Goal: Information Seeking & Learning: Check status

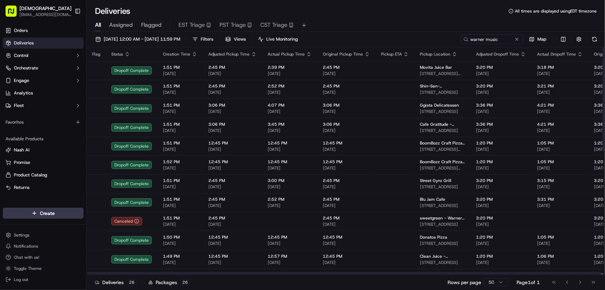
click at [300, 18] on div "All Assigned Flagged EST Triage PST Triage CST Triage" at bounding box center [346, 24] width 518 height 15
click at [300, 37] on input "warner music" at bounding box center [481, 39] width 83 height 10
drag, startPoint x: 440, startPoint y: 41, endPoint x: 433, endPoint y: 41, distance: 7.3
click at [300, 41] on div "[DATE] 12:00 AM - [DATE] 11:59 PM Filters Views Live Monitoring warner music Map" at bounding box center [346, 40] width 518 height 13
type input "five rings"
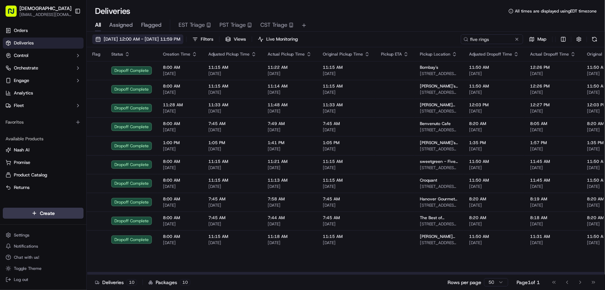
click at [151, 39] on span "[DATE] 12:00 AM - [DATE] 11:59 PM" at bounding box center [142, 39] width 77 height 6
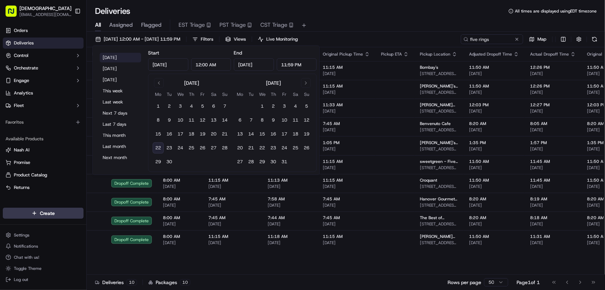
click at [115, 58] on button "Today" at bounding box center [121, 58] width 42 height 10
type input "Sep 22, 2025"
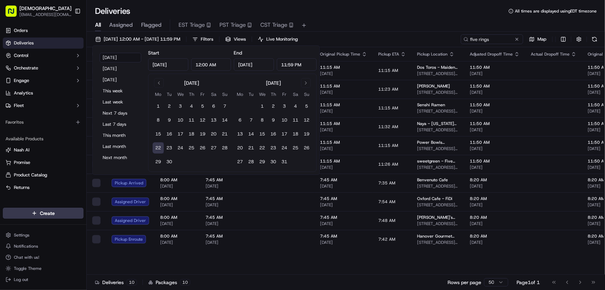
click at [300, 18] on div "All Assigned Flagged EST Triage PST Triage CST Triage" at bounding box center [346, 24] width 518 height 15
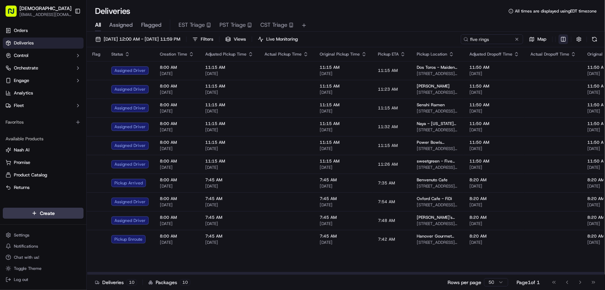
click at [300, 36] on html "Sharebite rtrinos@sharebite.com Toggle Sidebar Orders Deliveries Control Orches…" at bounding box center [302, 145] width 605 height 290
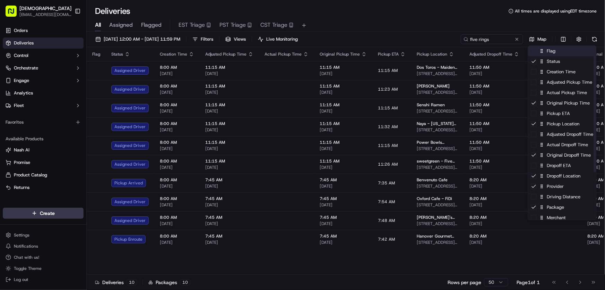
click at [300, 50] on div "Flag" at bounding box center [563, 51] width 68 height 10
click at [300, 51] on div "Flag" at bounding box center [563, 51] width 68 height 10
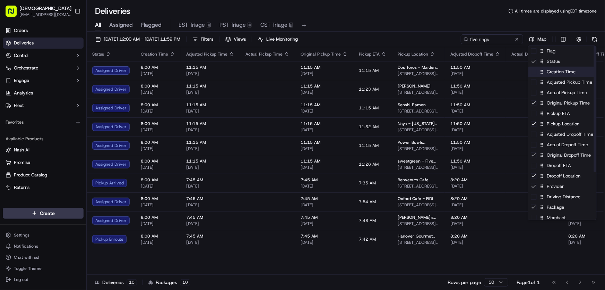
click at [300, 74] on div "Creation Time" at bounding box center [563, 72] width 68 height 10
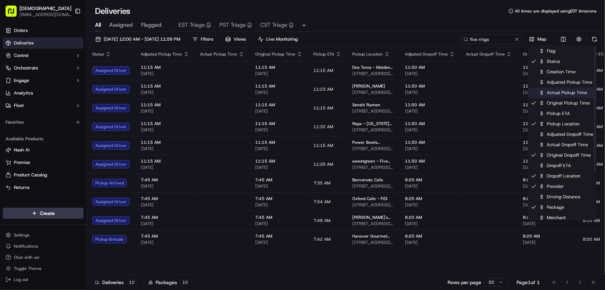
click at [300, 94] on div "Actual Pickup Time" at bounding box center [563, 92] width 68 height 10
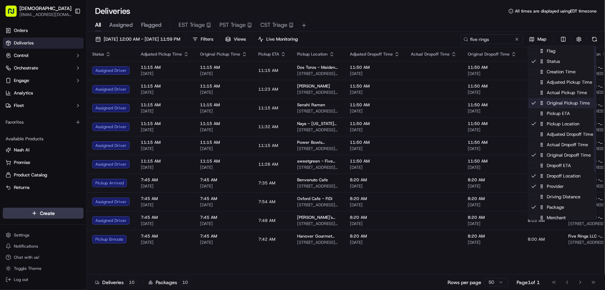
click at [300, 104] on div "Original Pickup Time" at bounding box center [563, 103] width 68 height 10
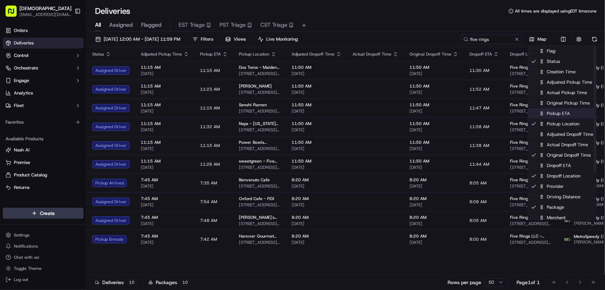
click at [300, 111] on div "Pickup ETA" at bounding box center [563, 113] width 68 height 10
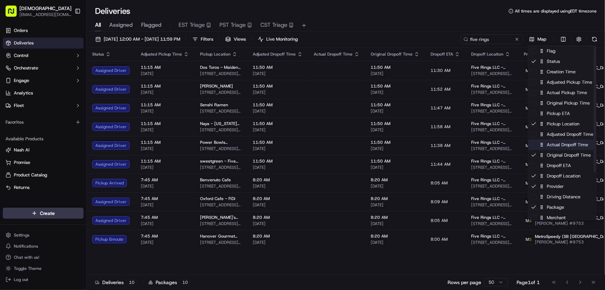
click at [300, 145] on div "Actual Dropoff Time" at bounding box center [563, 144] width 68 height 10
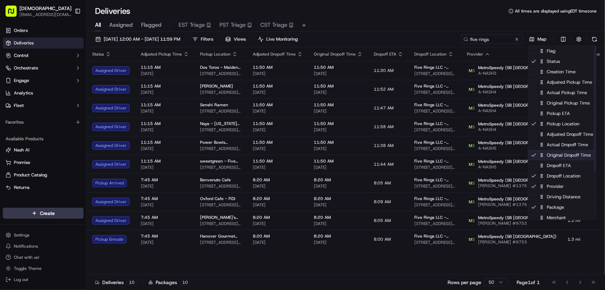
click at [300, 154] on div "Original Dropoff Time" at bounding box center [563, 155] width 68 height 10
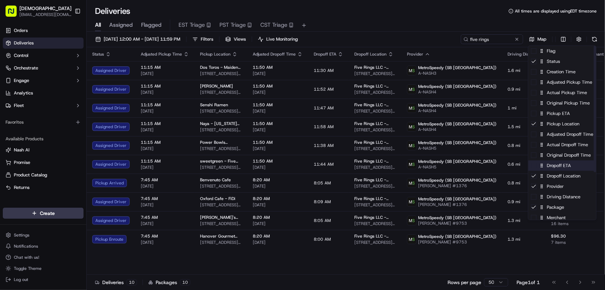
click at [300, 166] on div "Dropoff ETA" at bounding box center [563, 165] width 68 height 10
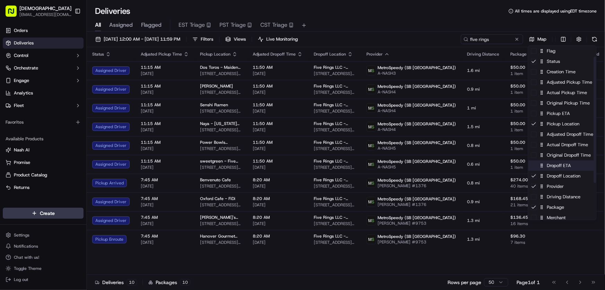
scroll to position [31, 0]
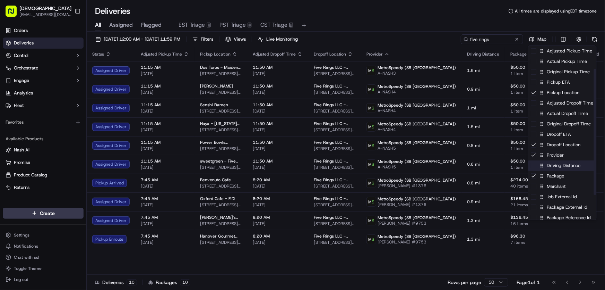
click at [300, 169] on div "Driving Distance" at bounding box center [563, 165] width 68 height 10
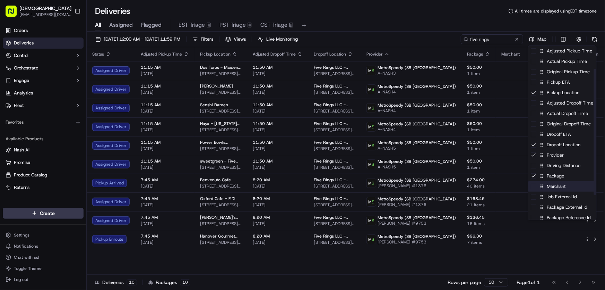
click at [300, 183] on div "Merchant" at bounding box center [563, 186] width 68 height 10
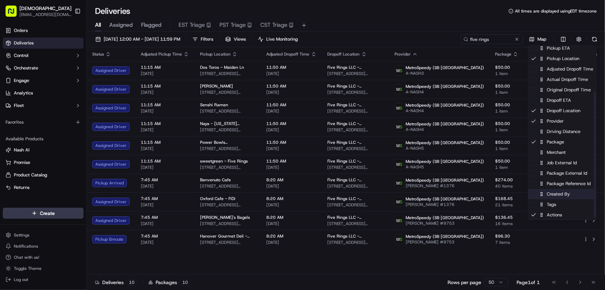
scroll to position [66, 0]
click at [300, 185] on div "Package Reference Id" at bounding box center [563, 183] width 68 height 10
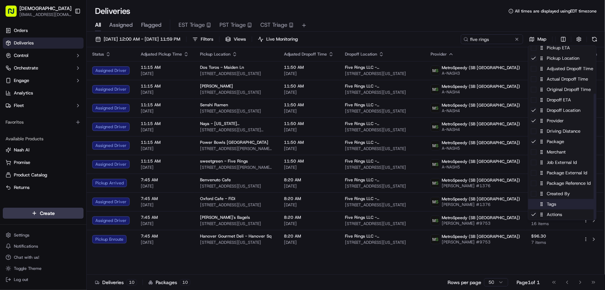
click at [300, 204] on div "Tags" at bounding box center [563, 204] width 68 height 10
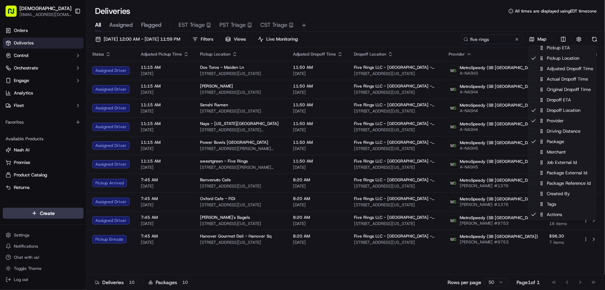
click at [300, 17] on html "Sharebite rtrinos@sharebite.com Toggle Sidebar Orders Deliveries Control Orches…" at bounding box center [302, 145] width 605 height 290
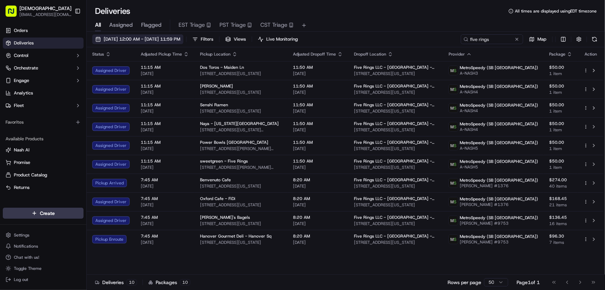
click at [159, 34] on button "09/22/2025 12:00 AM - 09/22/2025 11:59 PM" at bounding box center [137, 39] width 91 height 10
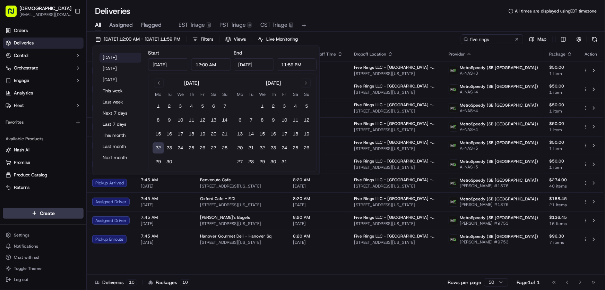
click at [119, 58] on button "Today" at bounding box center [121, 58] width 42 height 10
click at [300, 12] on div "Deliveries All times are displayed using EDT timezone" at bounding box center [346, 11] width 518 height 11
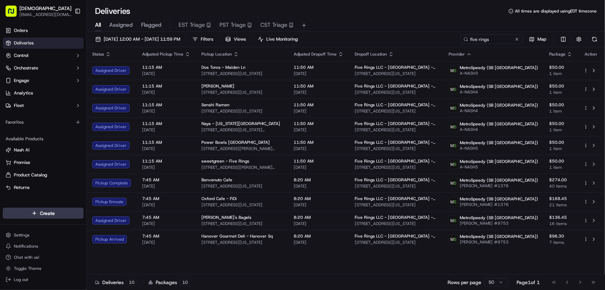
click at [300, 13] on div "Deliveries All times are displayed using EDT timezone" at bounding box center [346, 11] width 518 height 11
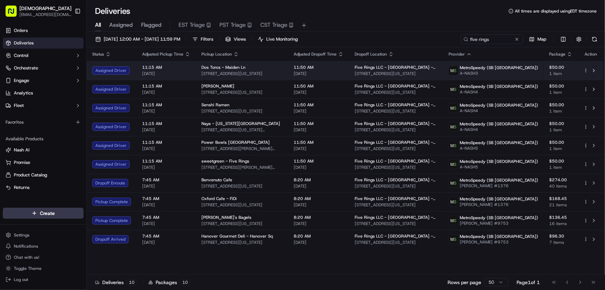
drag, startPoint x: 373, startPoint y: 73, endPoint x: 465, endPoint y: 76, distance: 91.9
click at [300, 76] on td "Five Rings LLC - NYC - Floor 30 225 Liberty Street, New York, NY 10281-1048, USA" at bounding box center [396, 70] width 94 height 19
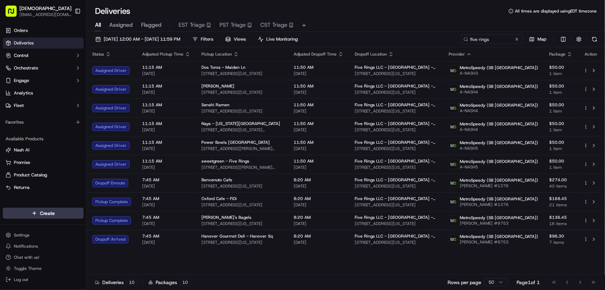
copy span "225 Liberty Street, New York, NY 10281-1048"
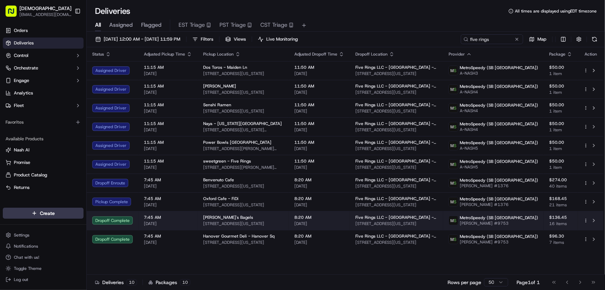
click at [209, 218] on span "Leo's Bagels" at bounding box center [228, 217] width 50 height 6
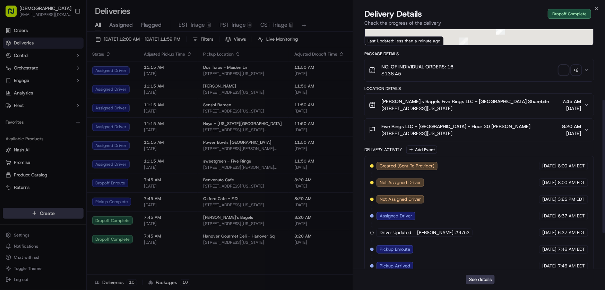
scroll to position [191, 0]
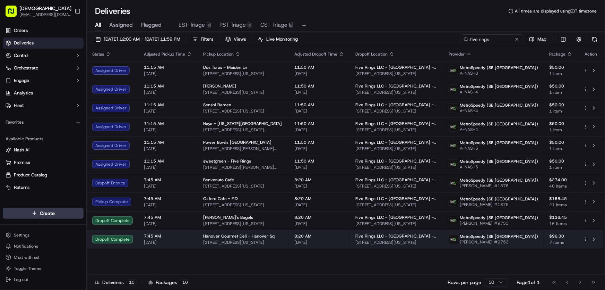
click at [212, 237] on span "Hanover Gourmet Deli - Hanover Sq" at bounding box center [238, 236] width 71 height 6
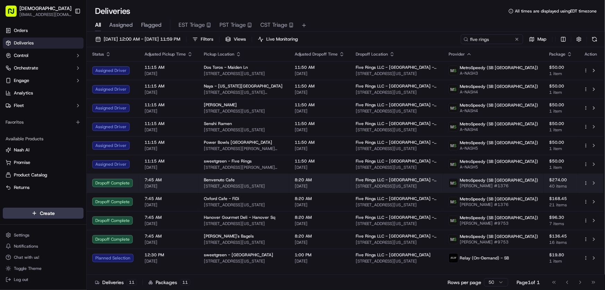
click at [206, 182] on div "Benvenuto Cafe 369 Greenwich St, New York, NY 10013, USA" at bounding box center [244, 183] width 80 height 12
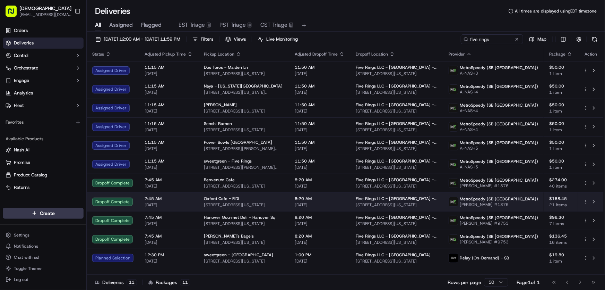
click at [238, 204] on span "86 Broad St, New York, NY 10004, USA" at bounding box center [244, 205] width 80 height 6
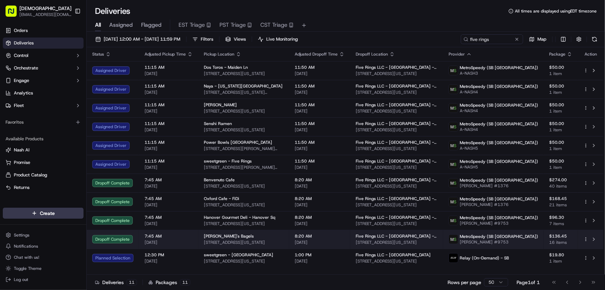
click at [221, 242] on span "3 Hanover Square, New York, NY 10004, USA" at bounding box center [244, 242] width 80 height 6
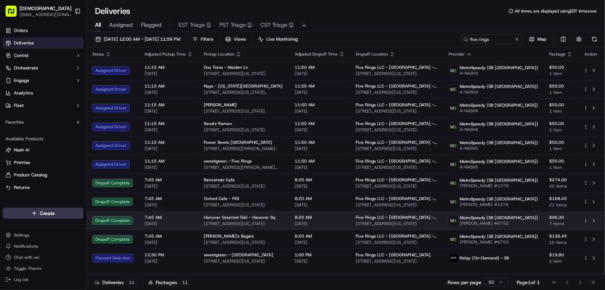
click at [235, 223] on span "3 Hanover Square, New York, NY 10004, USA" at bounding box center [244, 224] width 80 height 6
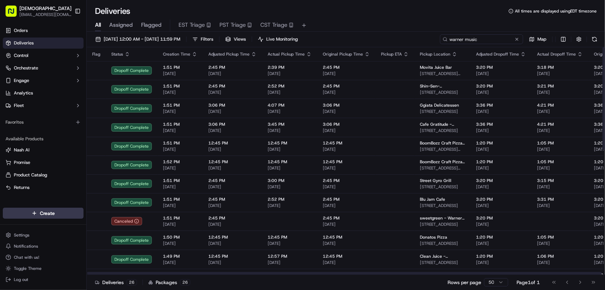
click at [490, 38] on input "warner music" at bounding box center [481, 39] width 83 height 10
drag, startPoint x: 495, startPoint y: 39, endPoint x: 420, endPoint y: 41, distance: 75.0
click at [420, 41] on div "[DATE] 12:00 AM - [DATE] 11:59 PM Filters Views Live Monitoring warner music Map" at bounding box center [346, 40] width 518 height 13
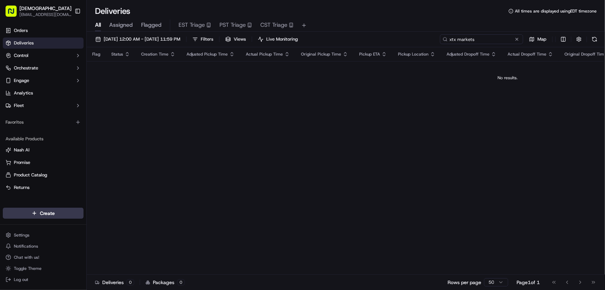
type input "xtx markets"
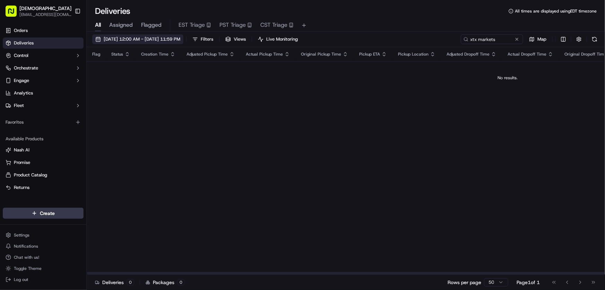
click at [158, 35] on button "[DATE] 12:00 AM - [DATE] 11:59 PM" at bounding box center [137, 39] width 91 height 10
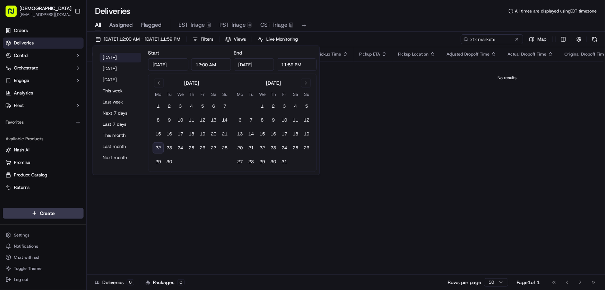
click at [112, 57] on button "[DATE]" at bounding box center [121, 58] width 42 height 10
type input "[DATE]"
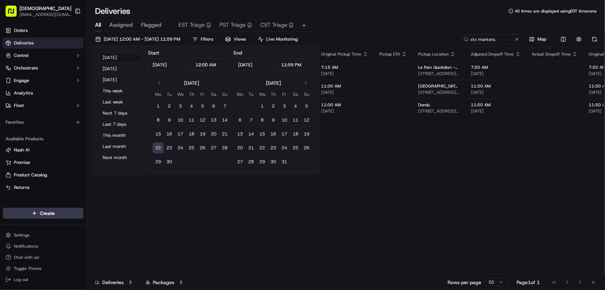
click at [375, 12] on div "Deliveries All times are displayed using EDT timezone" at bounding box center [346, 11] width 518 height 11
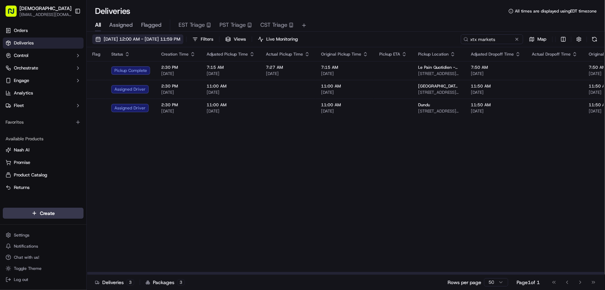
click at [125, 38] on span "[DATE] 12:00 AM - [DATE] 11:59 PM" at bounding box center [142, 39] width 77 height 6
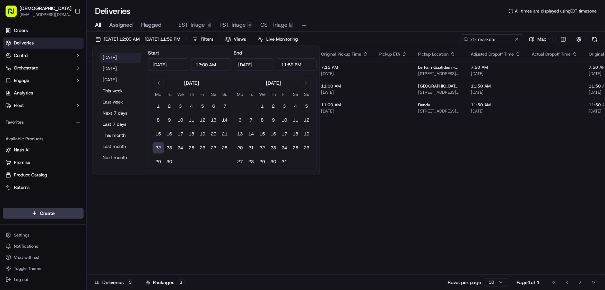
click at [113, 55] on button "[DATE]" at bounding box center [121, 58] width 42 height 10
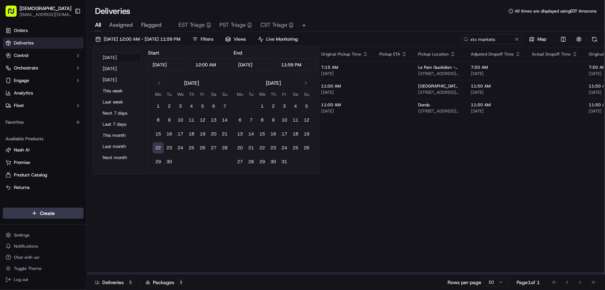
click at [371, 192] on div "Flag Status Creation Time Adjusted Pickup Time Actual Pickup Time Original Pick…" at bounding box center [532, 160] width 890 height 227
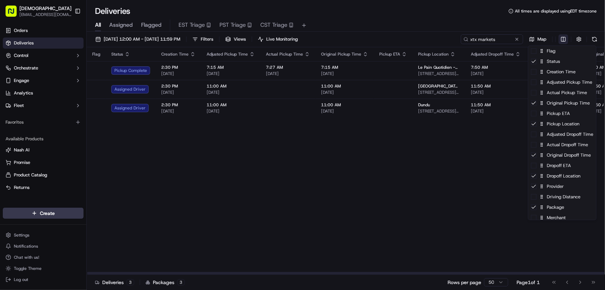
click at [562, 41] on html "Sharebite rtrinos@sharebite.com Toggle Sidebar Orders Deliveries Control Orches…" at bounding box center [302, 145] width 605 height 290
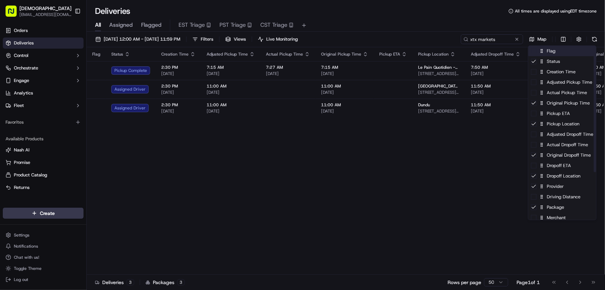
click at [550, 53] on div "Flag" at bounding box center [563, 51] width 68 height 10
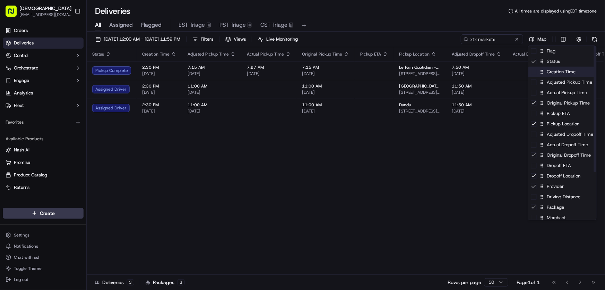
click at [550, 70] on div "Creation Time" at bounding box center [563, 72] width 68 height 10
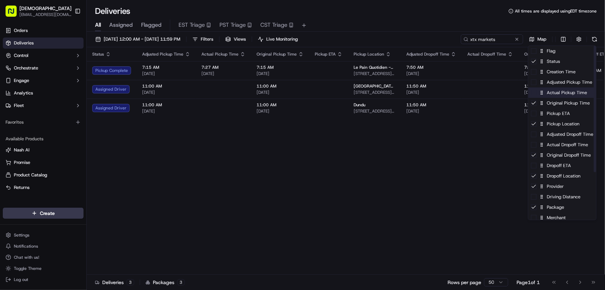
click at [554, 94] on div "Actual Pickup Time" at bounding box center [563, 92] width 68 height 10
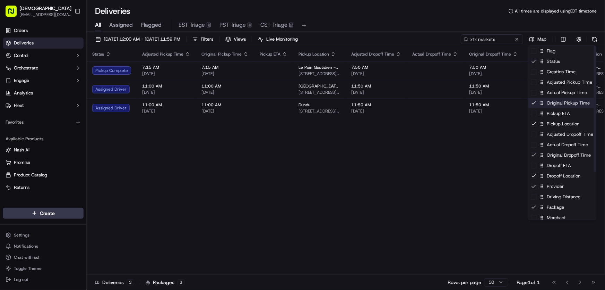
click at [547, 104] on div "Original Pickup Time" at bounding box center [563, 103] width 68 height 10
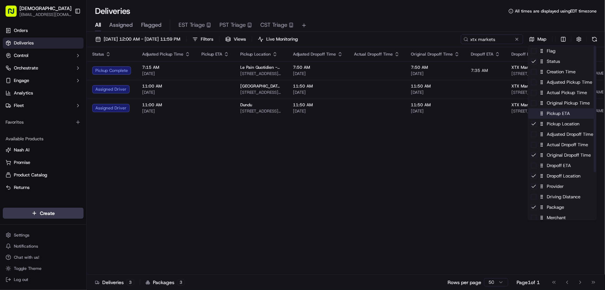
click at [548, 115] on div "Pickup ETA" at bounding box center [563, 113] width 68 height 10
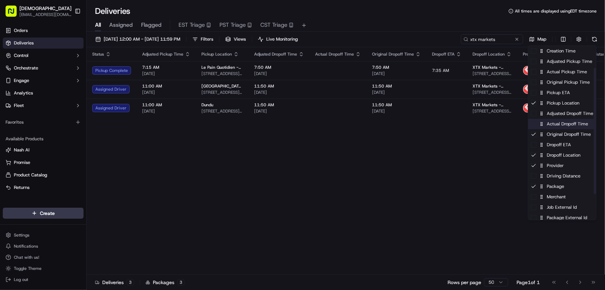
scroll to position [31, 0]
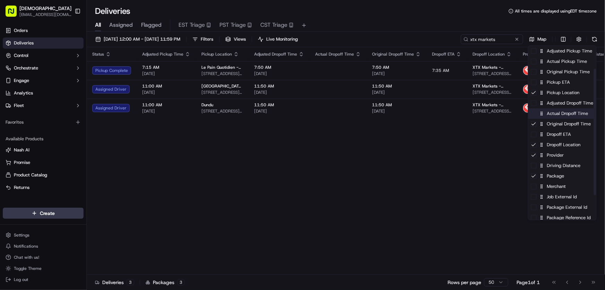
click at [551, 114] on div "Actual Dropoff Time" at bounding box center [563, 113] width 68 height 10
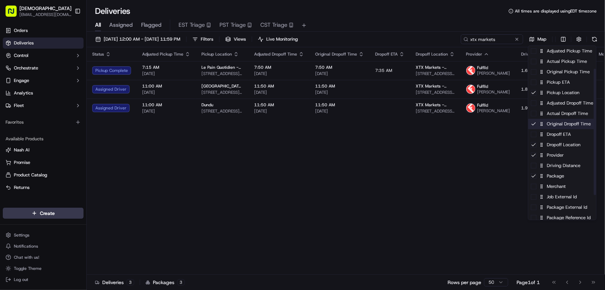
click at [554, 126] on div "Original Dropoff Time" at bounding box center [563, 124] width 68 height 10
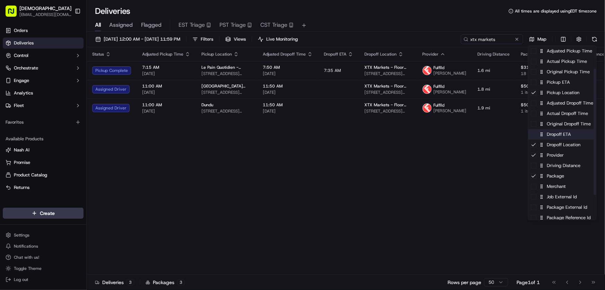
click at [550, 132] on div "Dropoff ETA" at bounding box center [563, 134] width 68 height 10
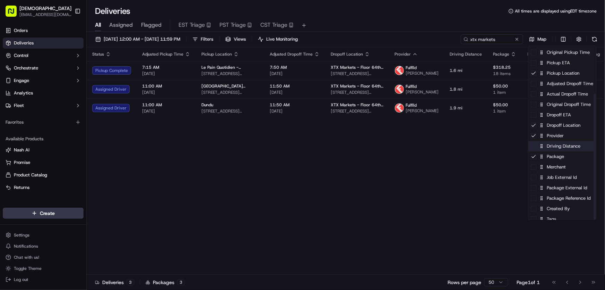
scroll to position [66, 0]
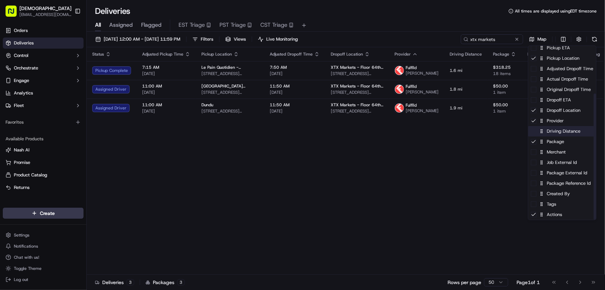
click at [556, 132] on div "Driving Distance" at bounding box center [563, 131] width 68 height 10
drag, startPoint x: 556, startPoint y: 132, endPoint x: 554, endPoint y: 135, distance: 4.4
click at [556, 132] on div "Driving Distance" at bounding box center [563, 131] width 68 height 10
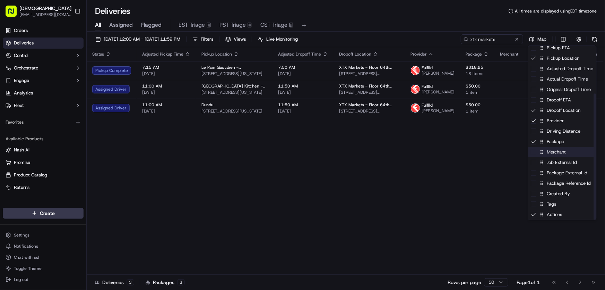
click at [549, 152] on div "Merchant" at bounding box center [563, 152] width 68 height 10
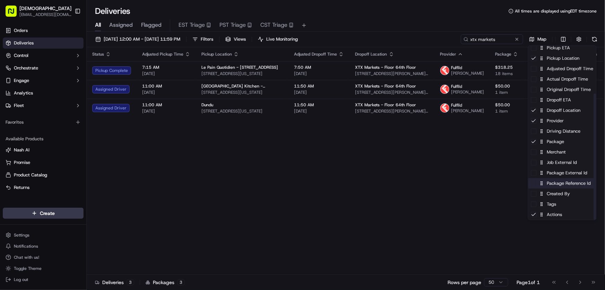
click at [557, 184] on div "Package Reference Id" at bounding box center [563, 183] width 68 height 10
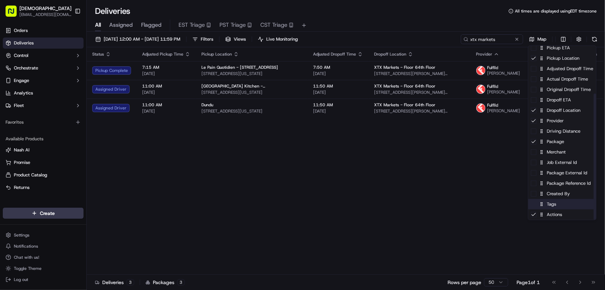
click at [552, 205] on div "Tags" at bounding box center [563, 204] width 68 height 10
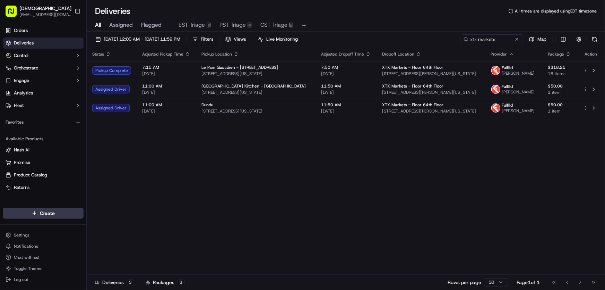
click at [409, 179] on html "Sharebite rtrinos@sharebite.com Toggle Sidebar Orders Deliveries Control Orches…" at bounding box center [302, 145] width 605 height 290
click at [131, 36] on span "[DATE] 12:00 AM - [DATE] 11:59 PM" at bounding box center [142, 39] width 77 height 6
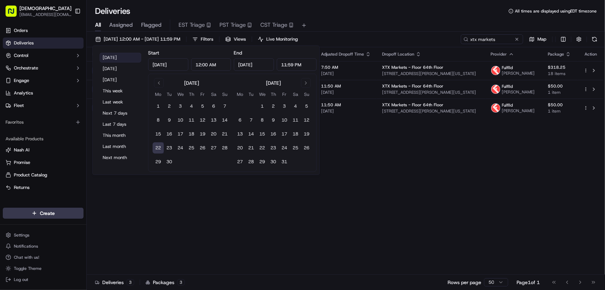
click at [118, 54] on button "[DATE]" at bounding box center [121, 58] width 42 height 10
click at [424, 162] on div "Status Adjusted Pickup Time Pickup Location Adjusted Dropoff Time Dropoff Locat…" at bounding box center [345, 160] width 517 height 227
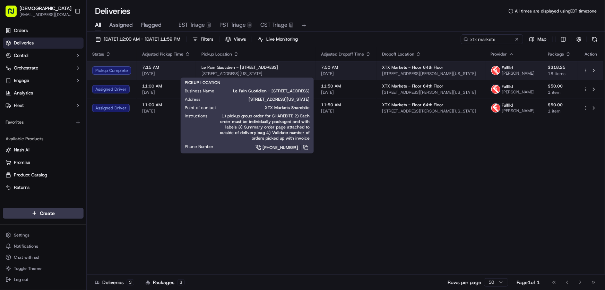
click at [266, 66] on span "Le Pain Quotidien - 921 Broadway" at bounding box center [240, 68] width 77 height 6
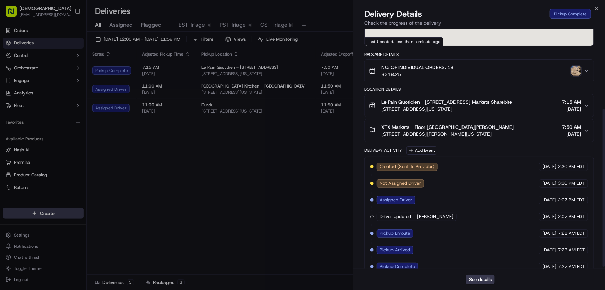
scroll to position [125, 0]
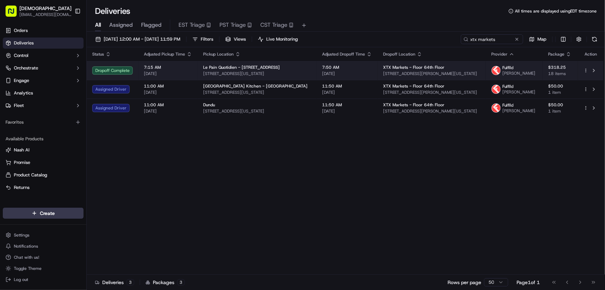
click at [231, 69] on span "Le Pain Quotidien - 921 Broadway" at bounding box center [241, 68] width 77 height 6
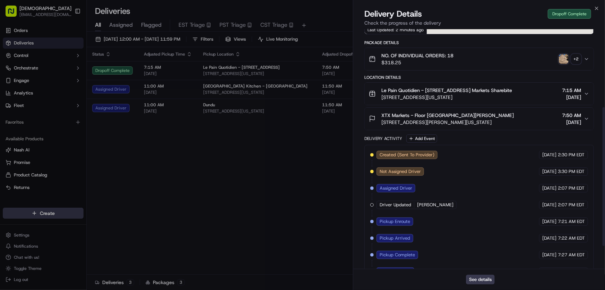
scroll to position [174, 0]
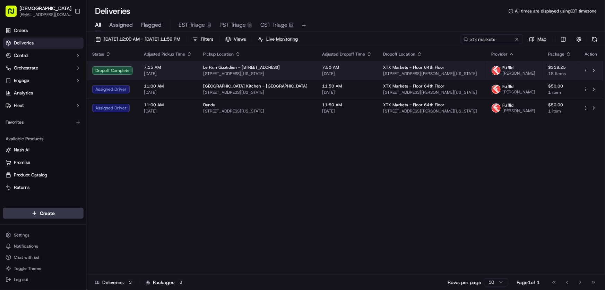
click at [263, 68] on span "Le Pain Quotidien - 921 Broadway" at bounding box center [241, 68] width 77 height 6
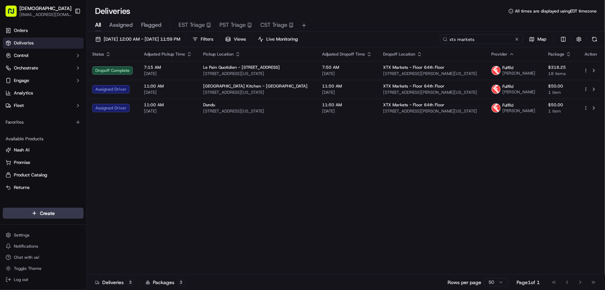
drag, startPoint x: 500, startPoint y: 40, endPoint x: 429, endPoint y: 47, distance: 72.1
click at [429, 45] on div "09/22/2025 12:00 AM - 09/22/2025 11:59 PM Filters Views Live Monitoring xtx mar…" at bounding box center [346, 40] width 518 height 13
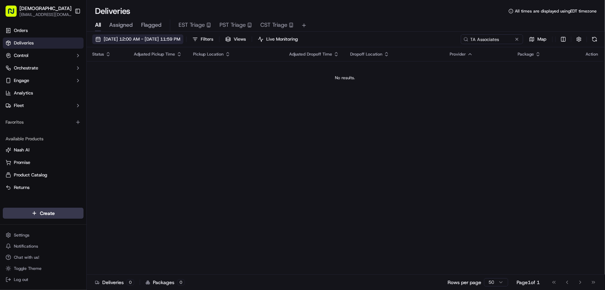
click at [177, 36] on span "[DATE] 12:00 AM - [DATE] 11:59 PM" at bounding box center [142, 39] width 77 height 6
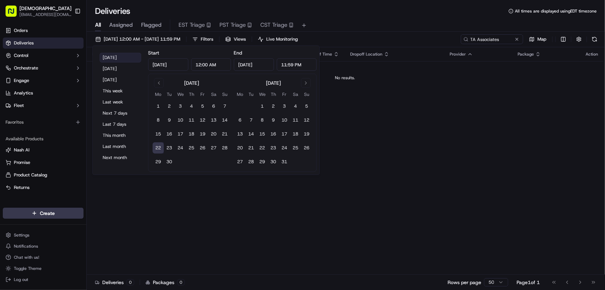
click at [115, 57] on button "[DATE]" at bounding box center [121, 58] width 42 height 10
click at [378, 16] on div "Deliveries All times are displayed using EDT timezone" at bounding box center [346, 11] width 518 height 11
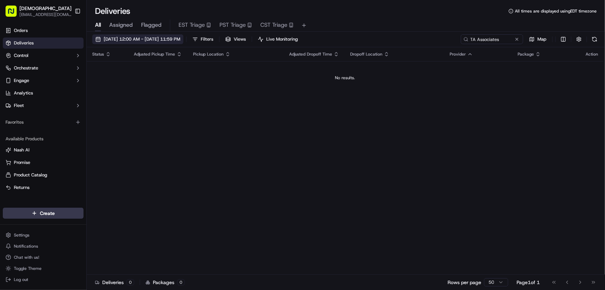
click at [134, 39] on span "[DATE] 12:00 AM - [DATE] 11:59 PM" at bounding box center [142, 39] width 77 height 6
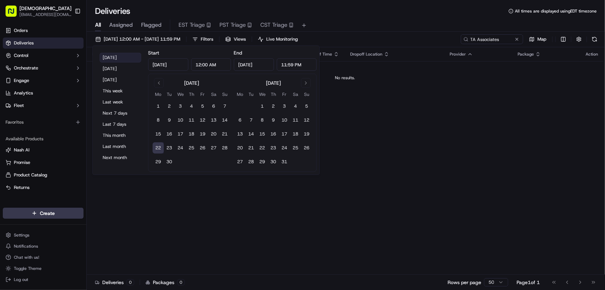
click at [118, 57] on button "[DATE]" at bounding box center [121, 58] width 42 height 10
click at [375, 110] on div "Status Adjusted Pickup Time Pickup Location Adjusted Dropoff Time Dropoff Locat…" at bounding box center [345, 160] width 517 height 227
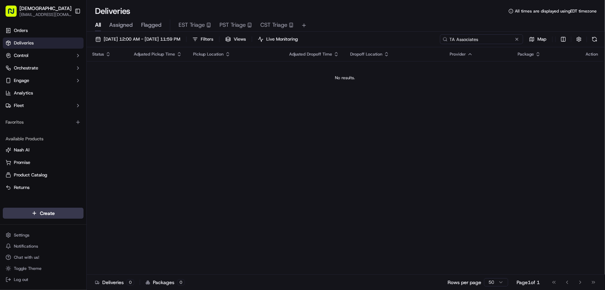
drag, startPoint x: 487, startPoint y: 38, endPoint x: 392, endPoint y: 44, distance: 95.2
click at [393, 44] on div "09/22/2025 12:00 AM - 09/22/2025 11:59 PM Filters Views Live Monitoring TA Asso…" at bounding box center [346, 40] width 518 height 13
type input "roivant"
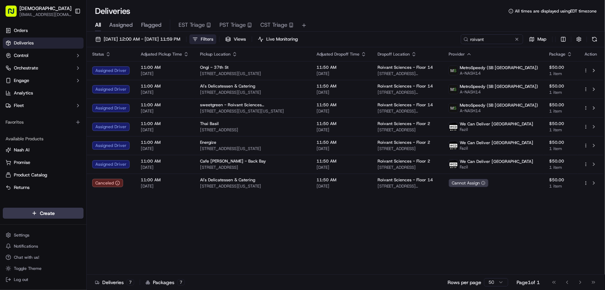
click at [213, 41] on span "Filters" at bounding box center [207, 39] width 12 height 6
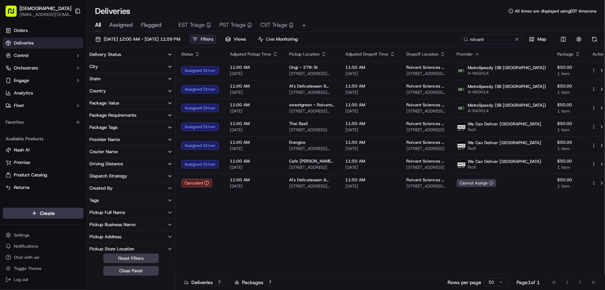
scroll to position [63, 0]
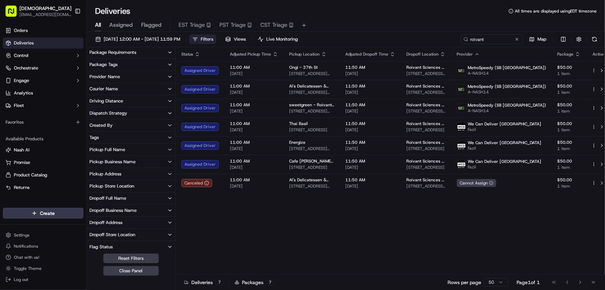
click at [107, 207] on div "Dropoff Business Name" at bounding box center [112, 210] width 47 height 6
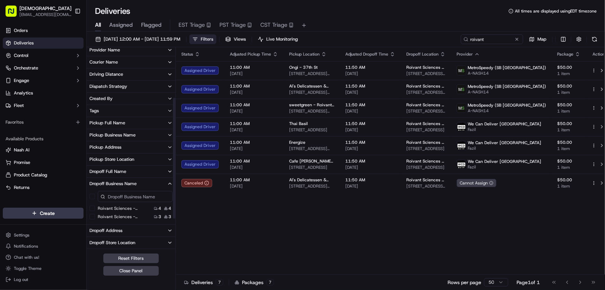
scroll to position [126, 0]
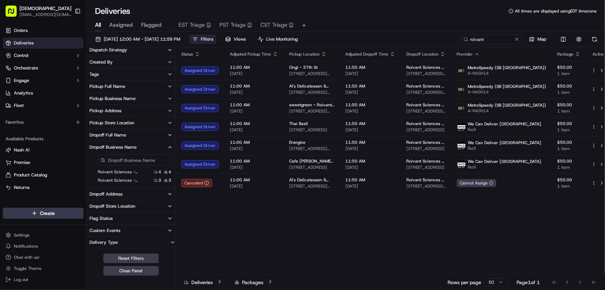
click at [91, 181] on 2 "Roivant Sciences - Floor 2" at bounding box center [92, 180] width 6 height 6
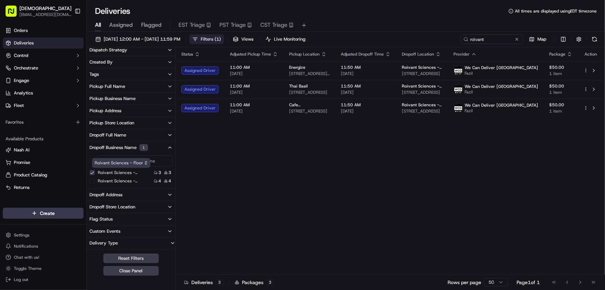
click at [221, 38] on span "Filters ( 1 )" at bounding box center [211, 39] width 20 height 6
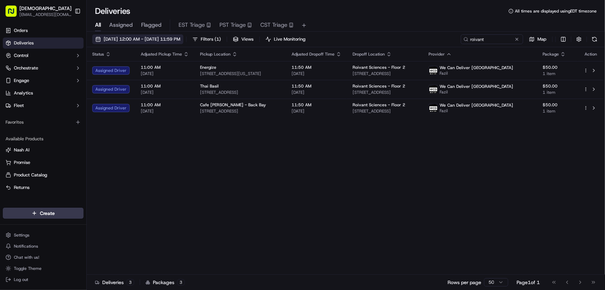
click at [152, 37] on span "[DATE] 12:00 AM - [DATE] 11:59 PM" at bounding box center [142, 39] width 77 height 6
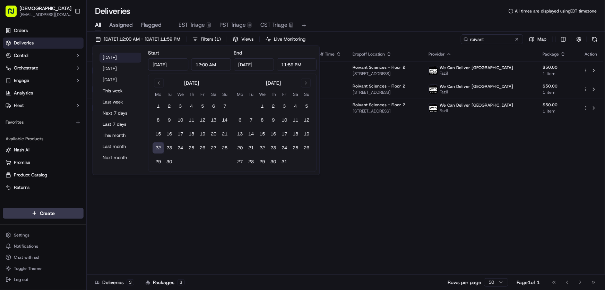
click at [116, 53] on button "[DATE]" at bounding box center [121, 58] width 42 height 10
click at [395, 156] on div "Status Adjusted Pickup Time Pickup Location Adjusted Dropoff Time Dropoff Locat…" at bounding box center [345, 160] width 517 height 227
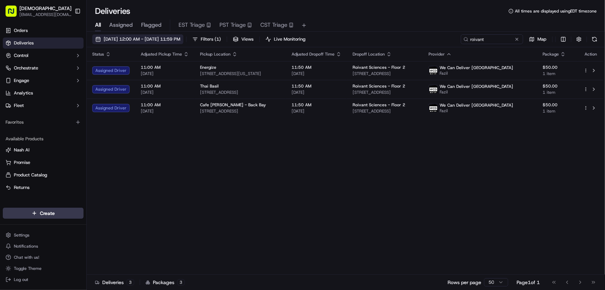
click at [139, 38] on span "[DATE] 12:00 AM - [DATE] 11:59 PM" at bounding box center [142, 39] width 77 height 6
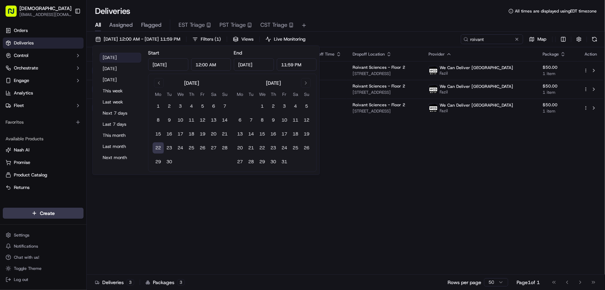
click at [117, 55] on button "[DATE]" at bounding box center [121, 58] width 42 height 10
click at [372, 161] on div "Status Adjusted Pickup Time Pickup Location Adjusted Dropoff Time Dropoff Locat…" at bounding box center [345, 160] width 517 height 227
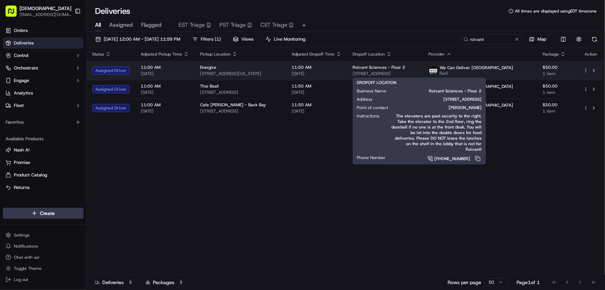
drag, startPoint x: 450, startPoint y: 72, endPoint x: 378, endPoint y: 72, distance: 71.8
click at [378, 72] on td "Roivant Sciences - Floor 2 70 Fargo St, Boston, MA 02210, USA" at bounding box center [385, 70] width 76 height 19
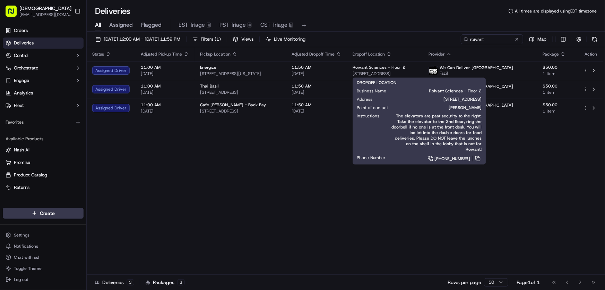
copy span "70 Fargo St, Boston, MA 02210, USA"
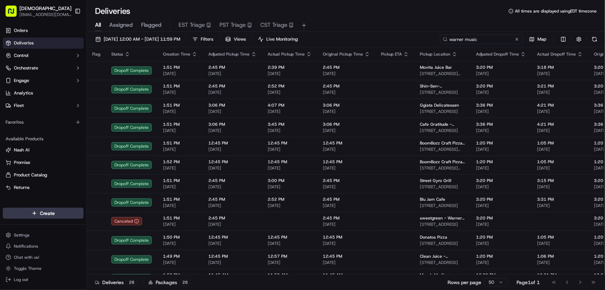
click at [489, 38] on input "warner music" at bounding box center [481, 39] width 83 height 10
drag, startPoint x: 492, startPoint y: 37, endPoint x: 417, endPoint y: 38, distance: 74.6
click at [418, 38] on div "[DATE] 12:00 AM - [DATE] 11:59 PM Filters Views Live Monitoring warner music Map" at bounding box center [346, 40] width 518 height 13
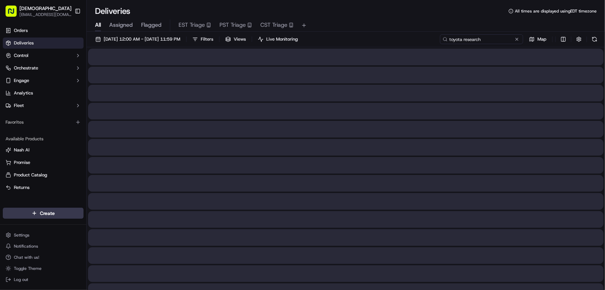
type input "toyota research"
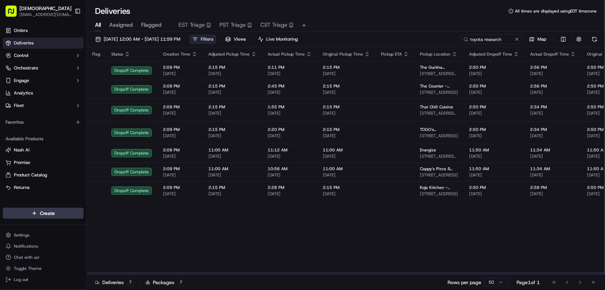
click at [213, 39] on span "Filters" at bounding box center [207, 39] width 12 height 6
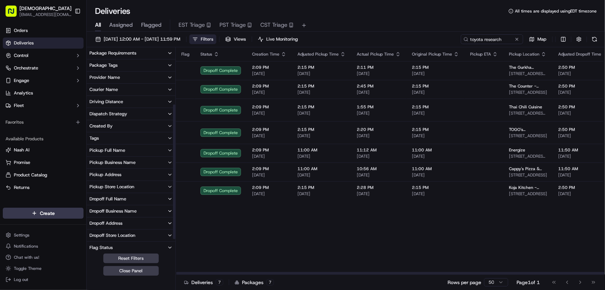
scroll to position [101, 0]
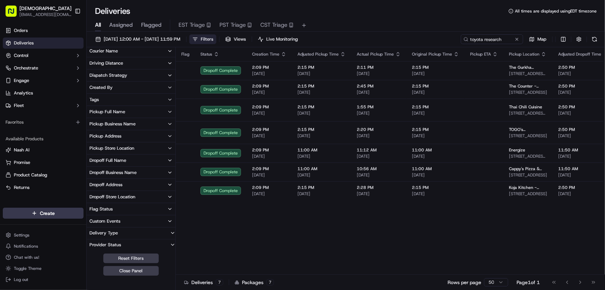
click at [118, 172] on div "Dropoff Business Name" at bounding box center [112, 172] width 47 height 6
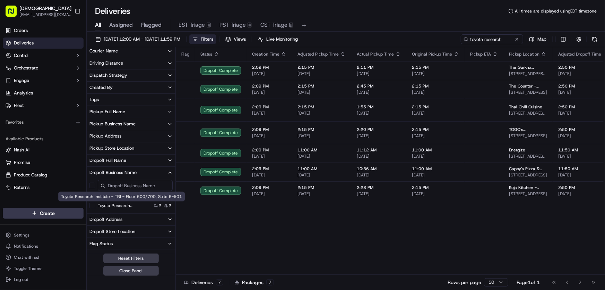
click at [91, 205] on 6-501 "Toyota Research Institute - TRI - Floor 600/700, Suite 6-501" at bounding box center [92, 206] width 6 height 6
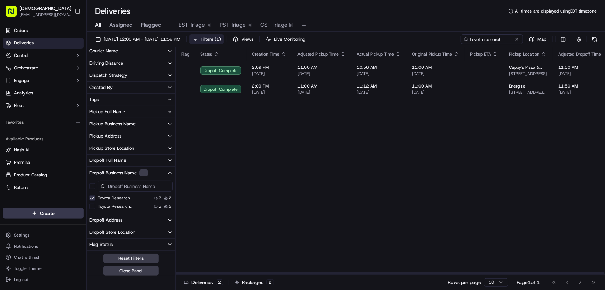
click at [221, 38] on span "Filters ( 1 )" at bounding box center [211, 39] width 20 height 6
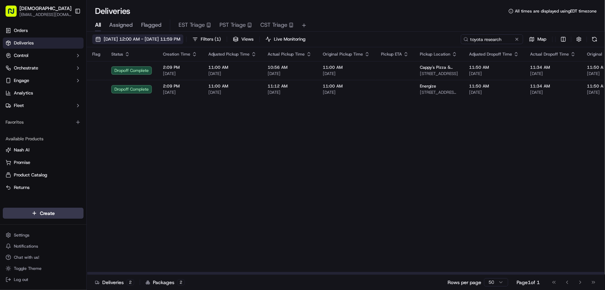
click at [142, 38] on span "[DATE] 12:00 AM - [DATE] 11:59 PM" at bounding box center [142, 39] width 77 height 6
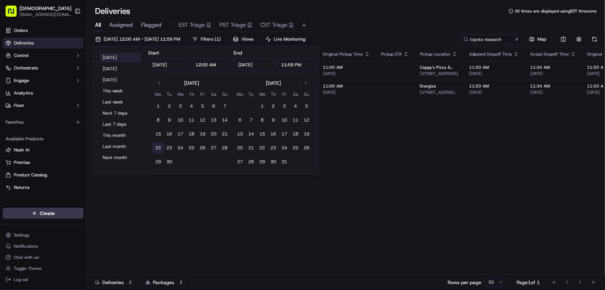
click at [111, 54] on button "[DATE]" at bounding box center [121, 58] width 42 height 10
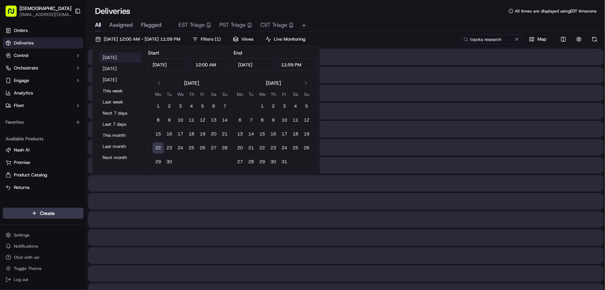
type input "[DATE]"
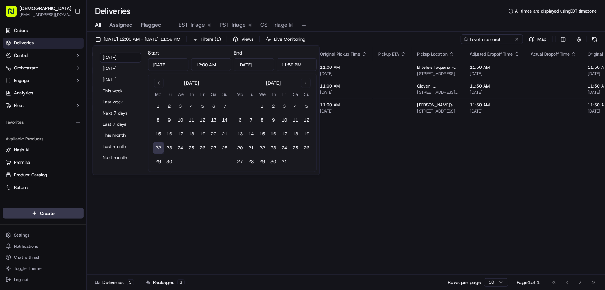
click at [346, 12] on div "Deliveries All times are displayed using EDT timezone" at bounding box center [346, 11] width 518 height 11
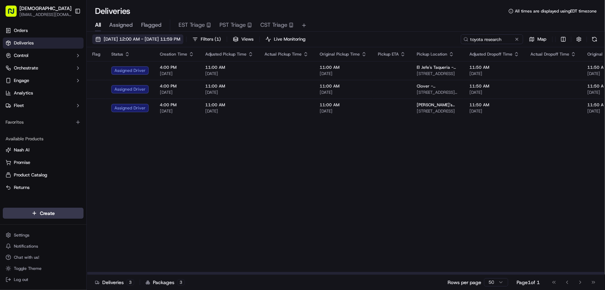
click at [161, 38] on span "[DATE] 12:00 AM - [DATE] 11:59 PM" at bounding box center [142, 39] width 77 height 6
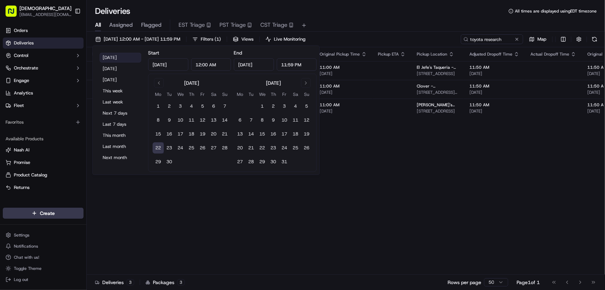
click at [113, 55] on button "[DATE]" at bounding box center [121, 58] width 42 height 10
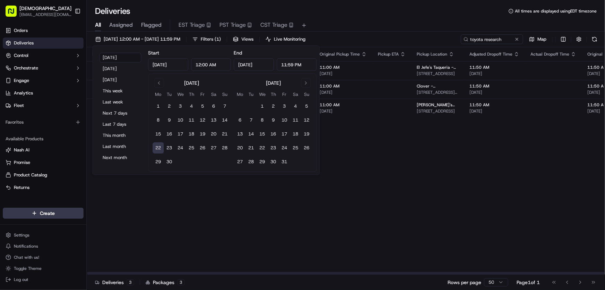
click at [393, 157] on div "Flag Status Creation Time Adjusted Pickup Time Actual Pickup Time Original Pick…" at bounding box center [532, 160] width 891 height 227
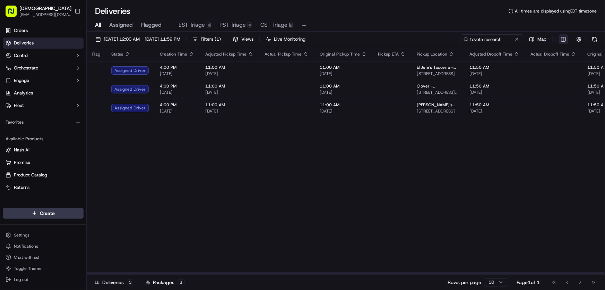
click at [562, 41] on html "Sharebite rtrinos@sharebite.com Toggle Sidebar Orders Deliveries Control Orches…" at bounding box center [302, 145] width 605 height 290
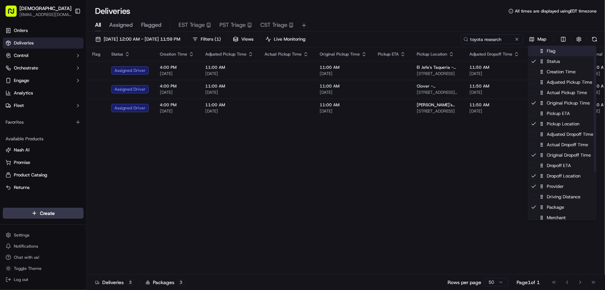
click at [546, 54] on div "Flag" at bounding box center [563, 51] width 68 height 10
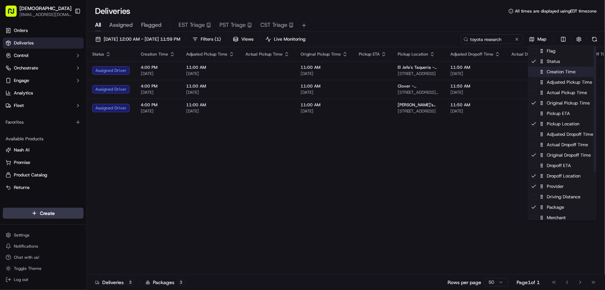
click at [547, 72] on div "Creation Time" at bounding box center [563, 72] width 68 height 10
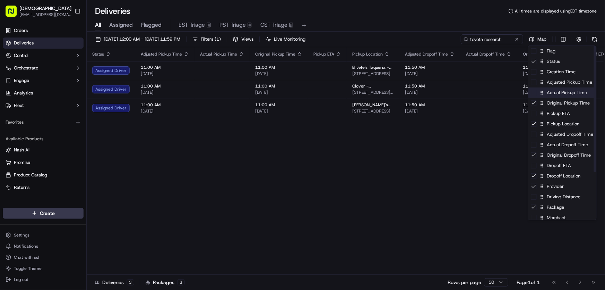
click at [555, 95] on div "Actual Pickup Time" at bounding box center [563, 92] width 68 height 10
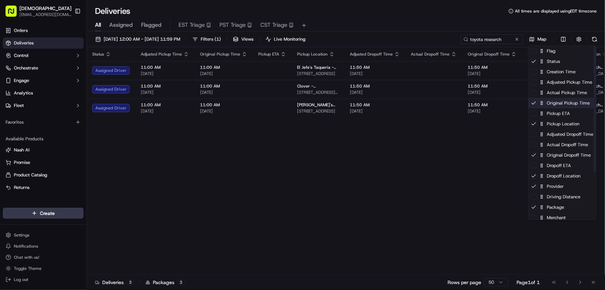
click at [553, 104] on div "Original Pickup Time" at bounding box center [563, 103] width 68 height 10
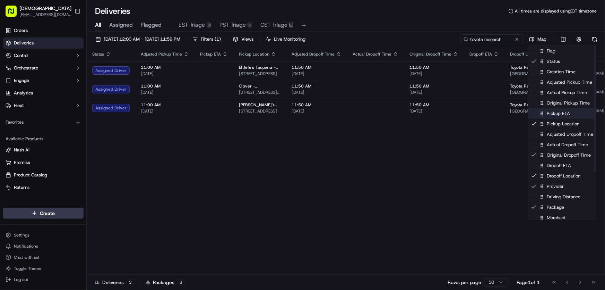
click at [549, 114] on div "Pickup ETA" at bounding box center [563, 113] width 68 height 10
click at [549, 115] on div "Pickup ETA" at bounding box center [563, 113] width 68 height 10
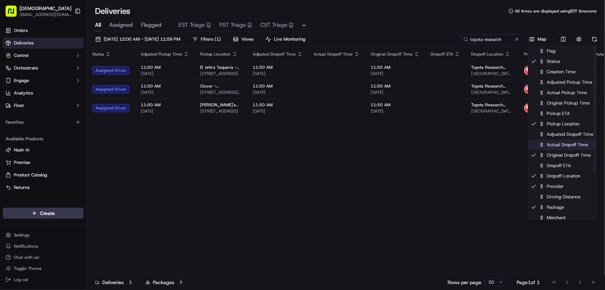
click at [553, 148] on div "Actual Dropoff Time" at bounding box center [563, 144] width 68 height 10
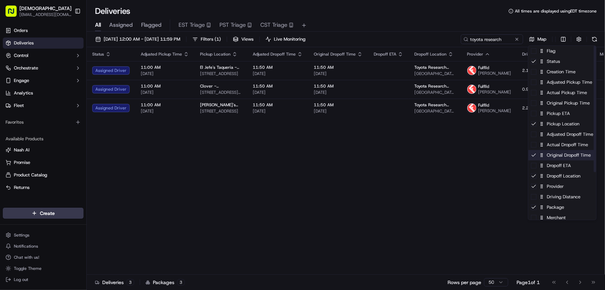
click at [550, 153] on div "Original Dropoff Time" at bounding box center [563, 155] width 68 height 10
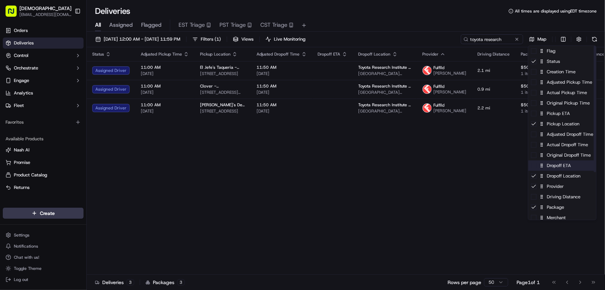
click at [552, 166] on div "Dropoff ETA" at bounding box center [563, 165] width 68 height 10
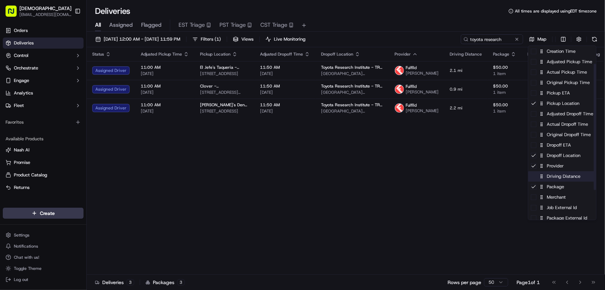
scroll to position [31, 0]
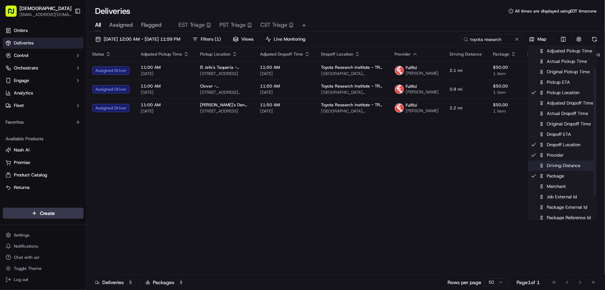
click at [551, 164] on div "Driving Distance" at bounding box center [563, 165] width 68 height 10
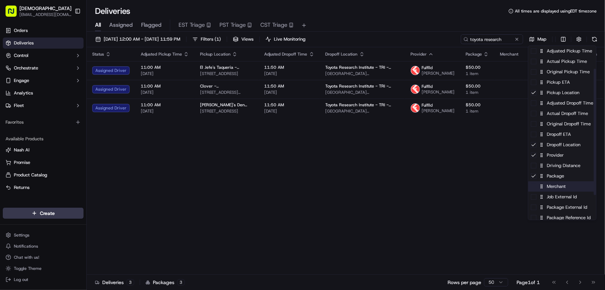
click at [548, 187] on div "Merchant" at bounding box center [563, 186] width 68 height 10
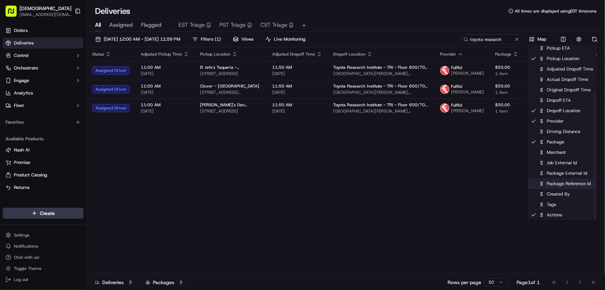
scroll to position [66, 0]
click at [549, 183] on div "Package Reference Id" at bounding box center [563, 183] width 68 height 10
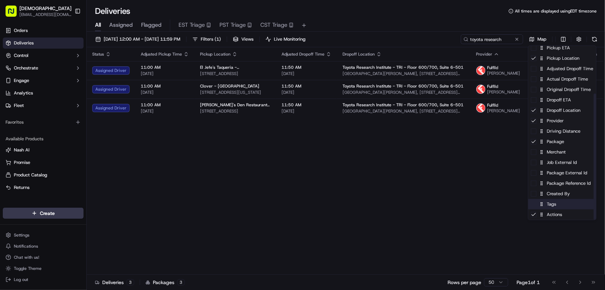
click at [550, 203] on div "Tags" at bounding box center [563, 204] width 68 height 10
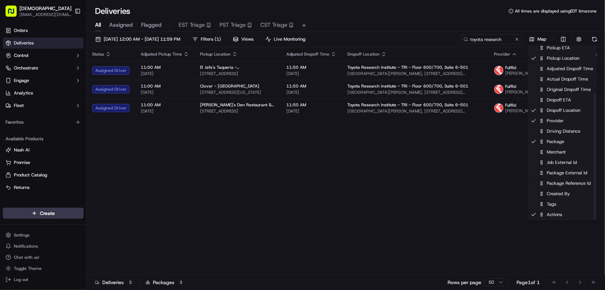
click at [425, 171] on html "Sharebite rtrinos@sharebite.com Toggle Sidebar Orders Deliveries Control Orches…" at bounding box center [302, 145] width 605 height 290
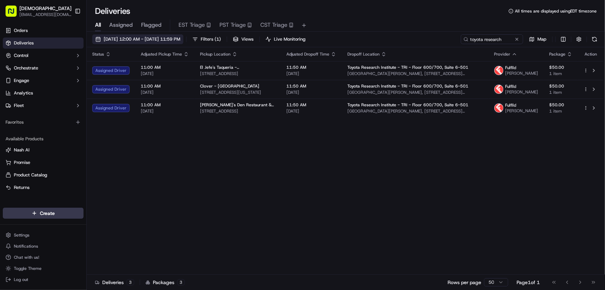
click at [130, 38] on span "[DATE] 12:00 AM - [DATE] 11:59 PM" at bounding box center [142, 39] width 77 height 6
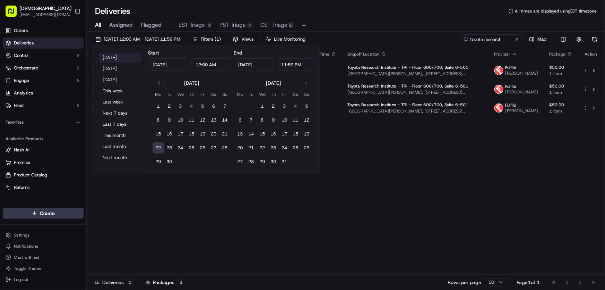
click at [118, 53] on button "[DATE]" at bounding box center [121, 58] width 42 height 10
click at [423, 160] on div "Status Adjusted Pickup Time Pickup Location Adjusted Dropoff Time Dropoff Locat…" at bounding box center [345, 160] width 517 height 227
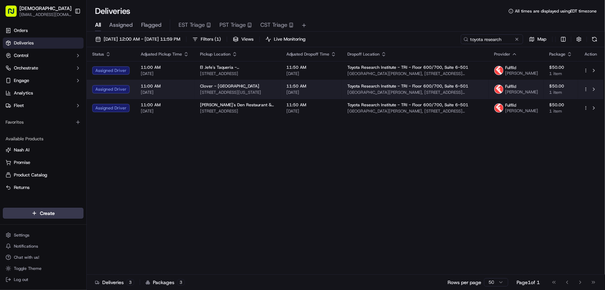
click at [394, 89] on span "One Kendall Square, 1 Kendall Square, Cambridge, MA 02139, USA" at bounding box center [416, 92] width 136 height 6
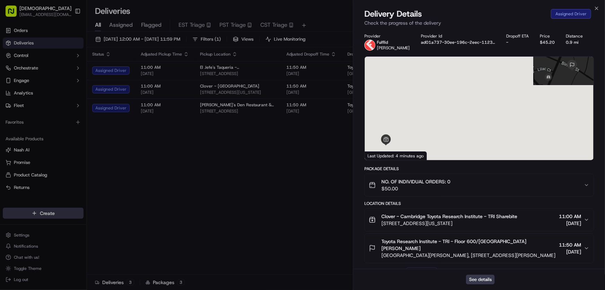
drag, startPoint x: 531, startPoint y: 247, endPoint x: 381, endPoint y: 247, distance: 149.8
click at [382, 251] on span "One Kendall Square, 1 Kendall Square, Cambridge, MA 02139, USA" at bounding box center [469, 254] width 175 height 7
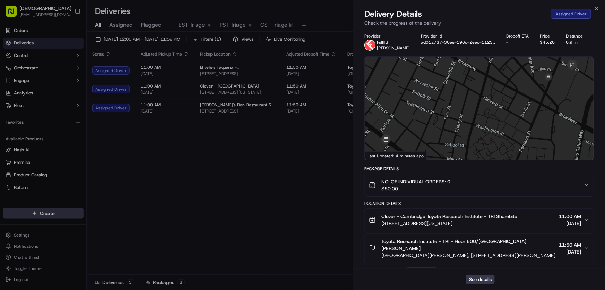
copy span "One Kendall Square, 1 Kendall Square, Cambridge, MA 02139, USA"
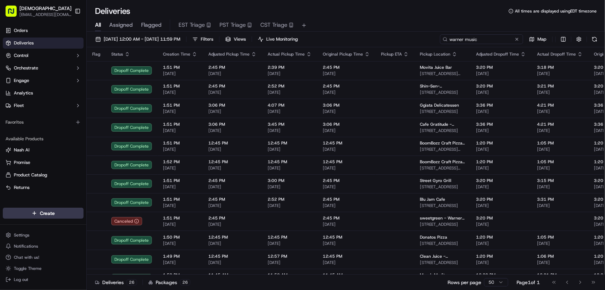
click at [488, 39] on input "warner music" at bounding box center [481, 39] width 83 height 10
drag, startPoint x: 494, startPoint y: 39, endPoint x: 426, endPoint y: 39, distance: 68.0
click at [428, 39] on div "[DATE] 12:00 AM - [DATE] 11:59 PM Filters Views Live Monitoring warner music Map" at bounding box center [346, 40] width 518 height 13
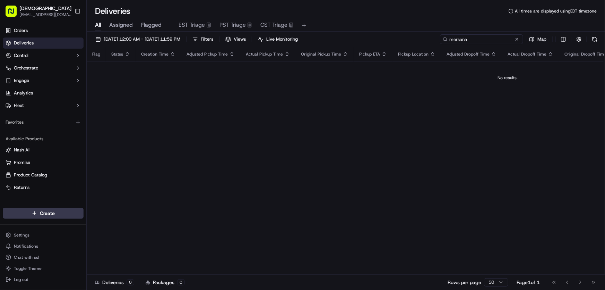
type input "mersana"
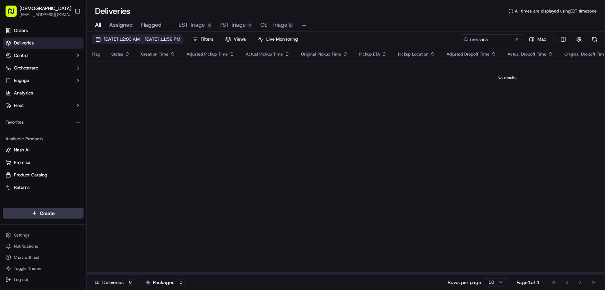
click at [131, 40] on span "[DATE] 12:00 AM - [DATE] 11:59 PM" at bounding box center [142, 39] width 77 height 6
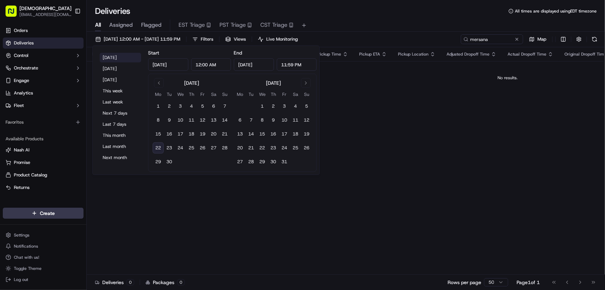
click at [108, 56] on button "[DATE]" at bounding box center [121, 58] width 42 height 10
type input "[DATE]"
click at [345, 18] on div "All Assigned Flagged EST Triage PST Triage CST Triage" at bounding box center [346, 24] width 518 height 15
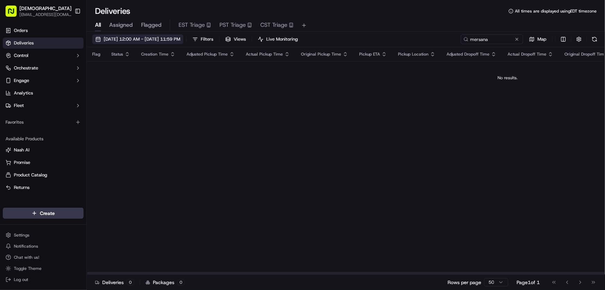
click at [150, 37] on span "[DATE] 12:00 AM - [DATE] 11:59 PM" at bounding box center [142, 39] width 77 height 6
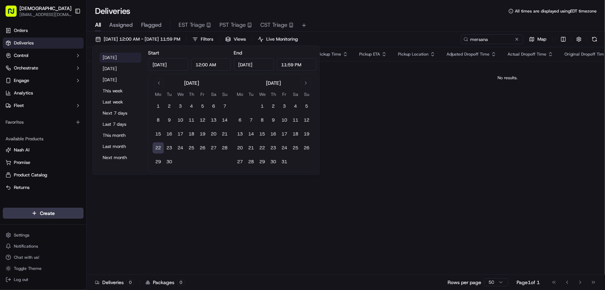
click at [110, 55] on button "[DATE]" at bounding box center [121, 58] width 42 height 10
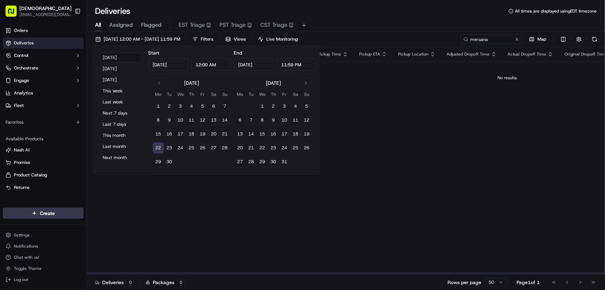
click at [399, 102] on div "Flag Status Creation Time Adjusted Pickup Time Actual Pickup Time Original Pick…" at bounding box center [508, 160] width 842 height 227
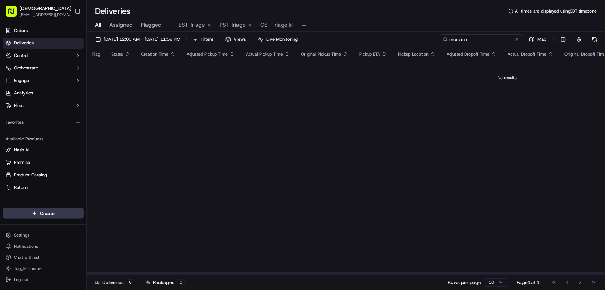
drag, startPoint x: 495, startPoint y: 40, endPoint x: 422, endPoint y: 40, distance: 72.8
click at [422, 40] on div "09/22/2025 12:00 AM - 09/22/2025 11:59 PM Filters Views Live Monitoring mersana…" at bounding box center [346, 40] width 518 height 13
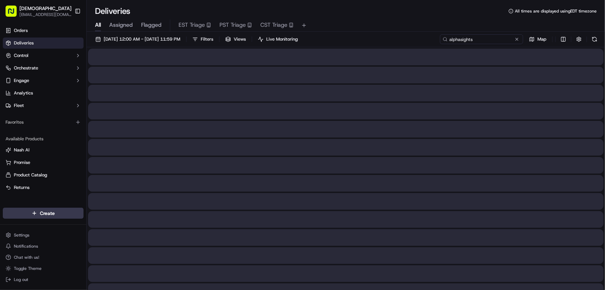
type input "alphasights"
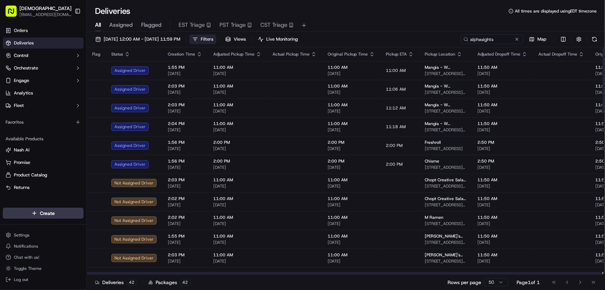
click at [213, 38] on span "Filters" at bounding box center [207, 39] width 12 height 6
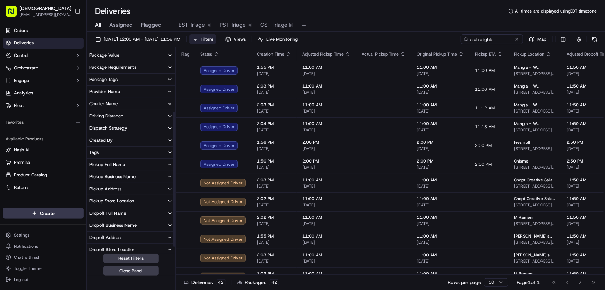
scroll to position [94, 0]
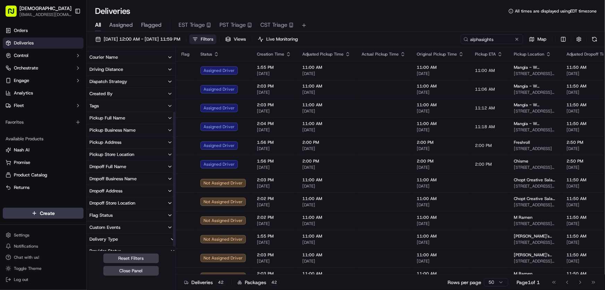
click at [119, 177] on div "Dropoff Business Name" at bounding box center [112, 178] width 47 height 6
click at [90, 203] on 11 "AlphaSights - NYC - Floor 11" at bounding box center [92, 203] width 6 height 6
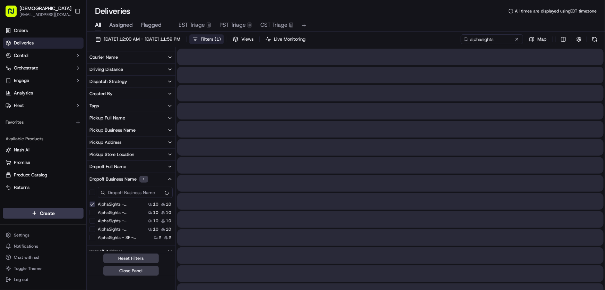
click at [91, 212] on 12 "AlphaSights - NYC - Floor 12" at bounding box center [92, 212] width 6 height 6
click at [91, 220] on 13 "AlphaSights - NYC - Floor 13" at bounding box center [92, 221] width 6 height 6
click at [92, 229] on 14 "AlphaSights - NYC - Floor 14" at bounding box center [92, 229] width 6 height 6
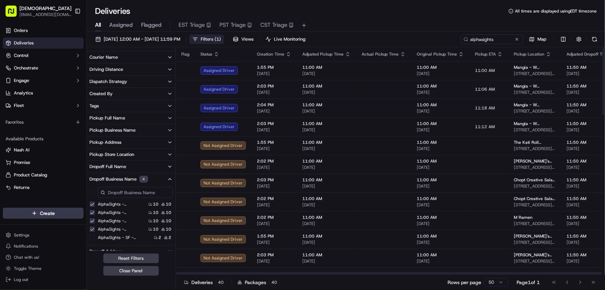
click at [221, 36] on span "Filters ( 1 )" at bounding box center [211, 39] width 20 height 6
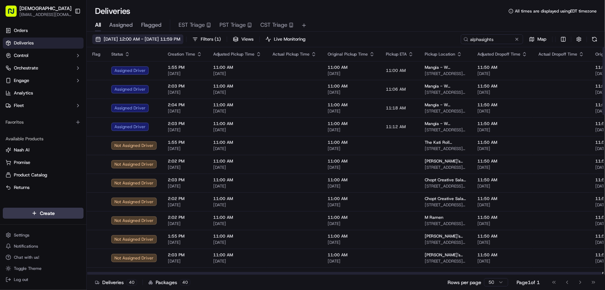
click at [152, 38] on span "[DATE] 12:00 AM - [DATE] 11:59 PM" at bounding box center [142, 39] width 77 height 6
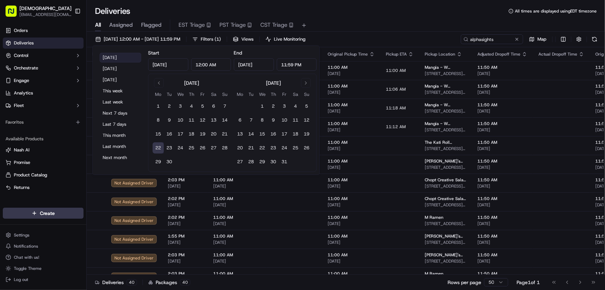
click at [114, 57] on button "[DATE]" at bounding box center [121, 58] width 42 height 10
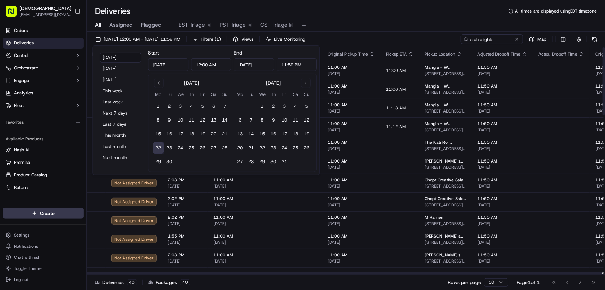
click at [398, 15] on div "Deliveries All times are displayed using EDT timezone" at bounding box center [346, 11] width 518 height 11
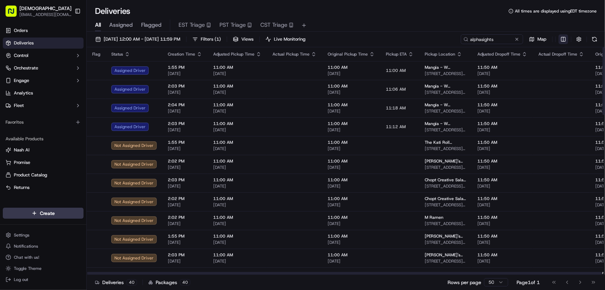
click at [565, 36] on html "Sharebite rtrinos@sharebite.com Toggle Sidebar Orders Deliveries Control Orches…" at bounding box center [302, 145] width 605 height 290
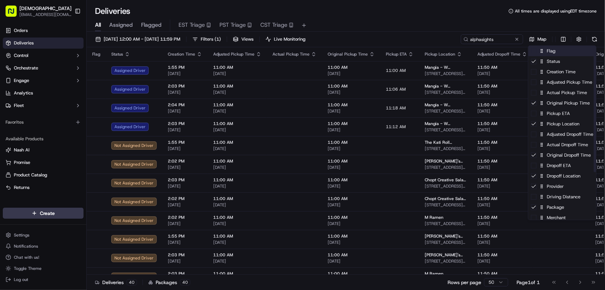
click at [558, 48] on div "Flag" at bounding box center [563, 51] width 68 height 10
click at [556, 51] on div "Flag" at bounding box center [563, 51] width 68 height 10
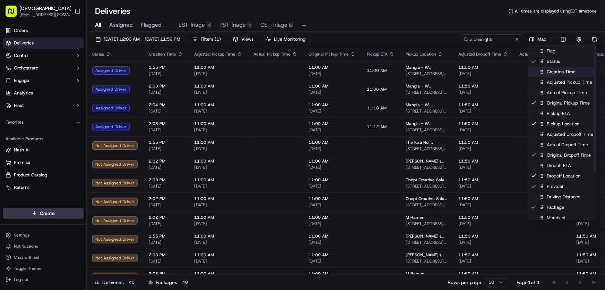
click at [552, 75] on div "Creation Time" at bounding box center [563, 72] width 68 height 10
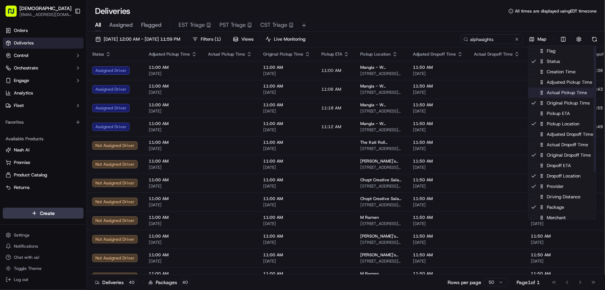
click at [555, 96] on div "Actual Pickup Time" at bounding box center [563, 92] width 68 height 10
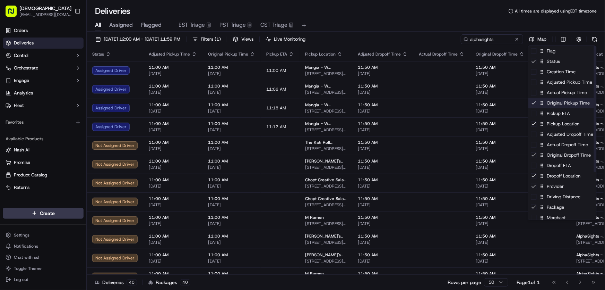
click at [551, 105] on div "Original Pickup Time" at bounding box center [563, 103] width 68 height 10
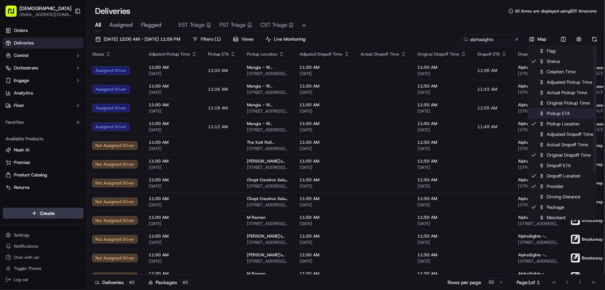
click at [544, 114] on icon at bounding box center [542, 113] width 5 height 5
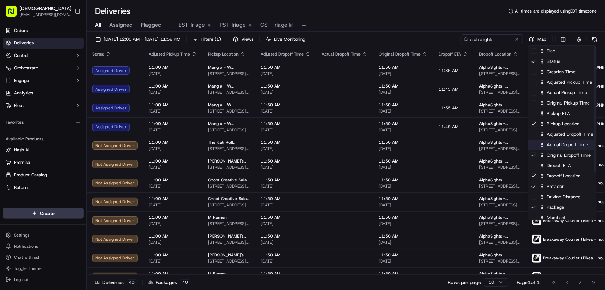
click at [552, 144] on div "Actual Dropoff Time" at bounding box center [563, 144] width 68 height 10
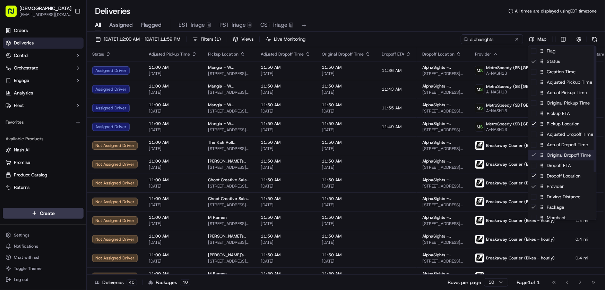
click at [552, 155] on div "Original Dropoff Time" at bounding box center [563, 155] width 68 height 10
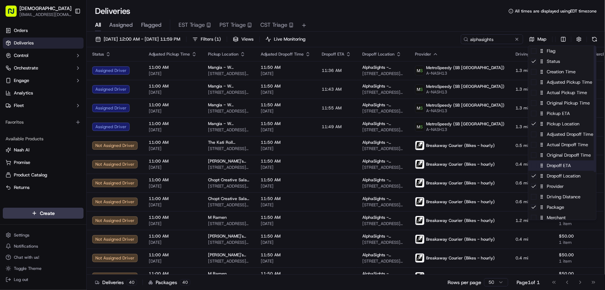
click at [549, 166] on div "Dropoff ETA" at bounding box center [563, 165] width 68 height 10
click at [548, 166] on div "Dropoff ETA" at bounding box center [563, 165] width 68 height 10
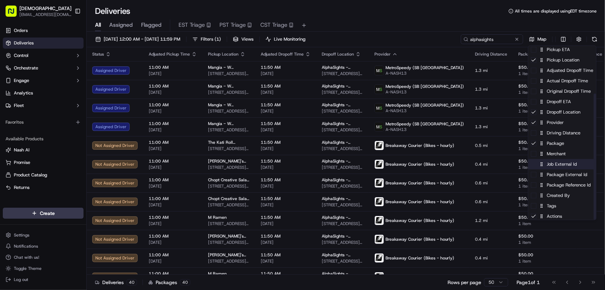
scroll to position [66, 0]
click at [565, 129] on div "Driving Distance" at bounding box center [563, 131] width 68 height 10
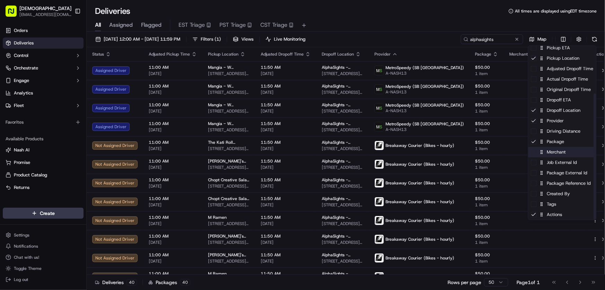
click at [555, 151] on div "Merchant" at bounding box center [563, 152] width 68 height 10
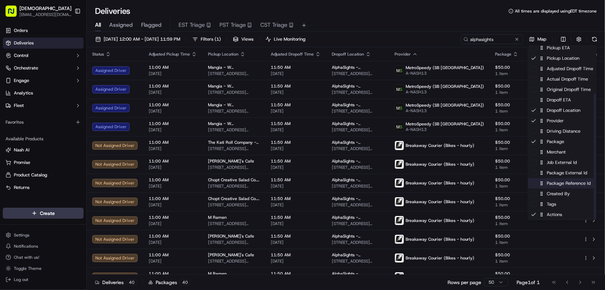
click at [551, 184] on div "Package Reference Id" at bounding box center [563, 183] width 68 height 10
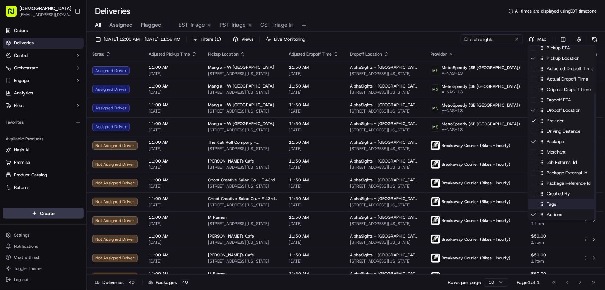
click at [549, 203] on div "Tags" at bounding box center [563, 204] width 68 height 10
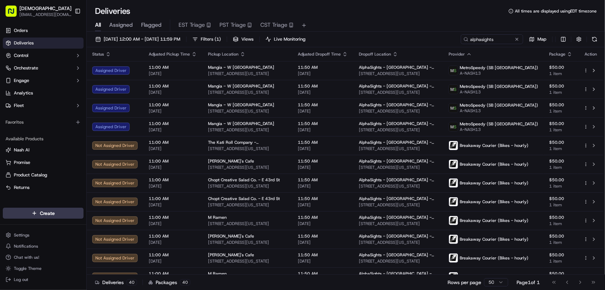
click at [431, 19] on html "Sharebite rtrinos@sharebite.com Toggle Sidebar Orders Deliveries Control Orches…" at bounding box center [302, 145] width 605 height 290
click at [143, 37] on span "09/22/2025 12:00 AM - 09/22/2025 11:59 PM" at bounding box center [142, 39] width 77 height 6
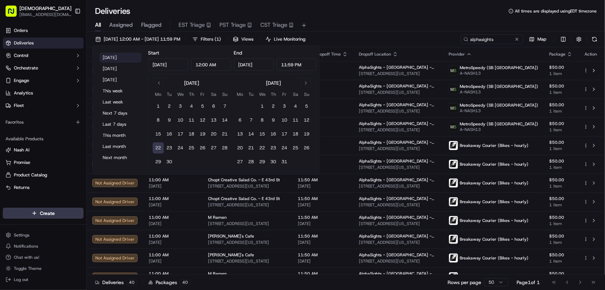
click at [115, 55] on button "Today" at bounding box center [121, 58] width 42 height 10
click at [369, 17] on div "All Assigned Flagged EST Triage PST Triage CST Triage" at bounding box center [346, 24] width 518 height 15
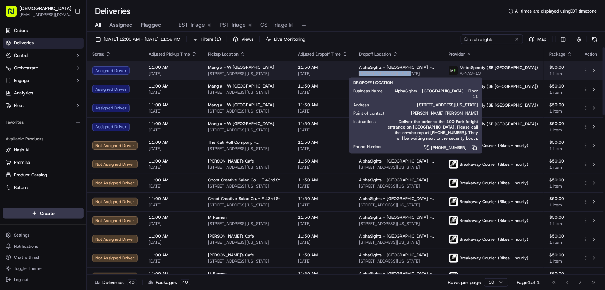
drag, startPoint x: 379, startPoint y: 74, endPoint x: 427, endPoint y: 75, distance: 48.2
click at [427, 75] on td "AlphaSights - NYC - Floor 11 100 Park Ave, New York, NY 10017, USA" at bounding box center [398, 70] width 90 height 19
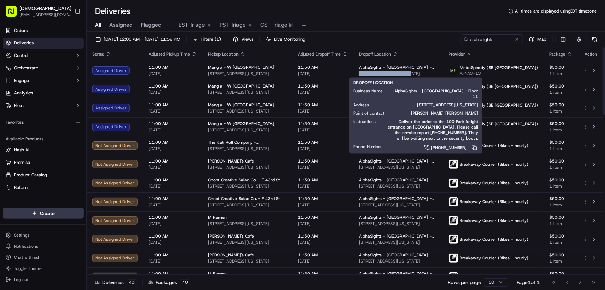
copy span "100 Park Ave, New York"
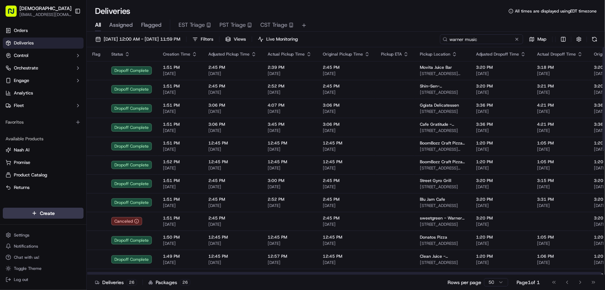
click at [492, 38] on input "warner music" at bounding box center [481, 39] width 83 height 10
drag, startPoint x: 499, startPoint y: 38, endPoint x: 428, endPoint y: 39, distance: 71.1
click at [428, 39] on div "[DATE] 12:00 AM - [DATE] 11:59 PM Filters Views Live Monitoring warner music Map" at bounding box center [346, 40] width 518 height 13
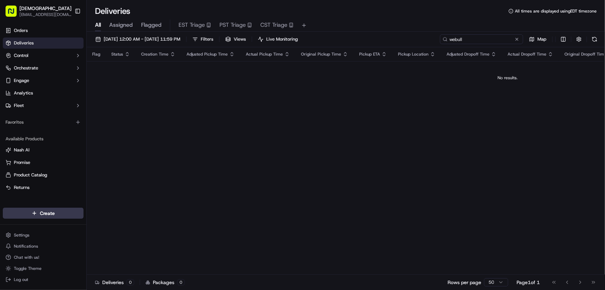
type input "webull"
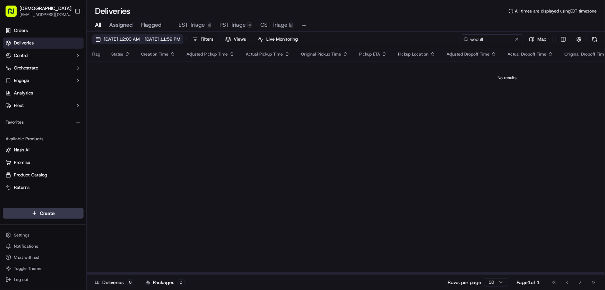
click at [154, 41] on span "[DATE] 12:00 AM - [DATE] 11:59 PM" at bounding box center [142, 39] width 77 height 6
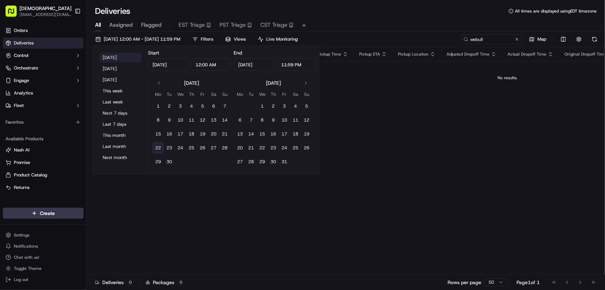
click at [120, 59] on button "[DATE]" at bounding box center [121, 58] width 42 height 10
type input "[DATE]"
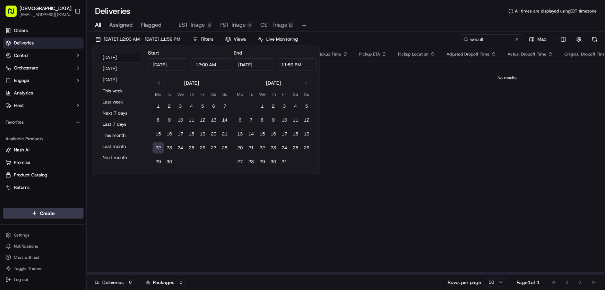
click at [371, 22] on div "All Assigned Flagged EST Triage PST Triage CST Triage" at bounding box center [346, 25] width 518 height 12
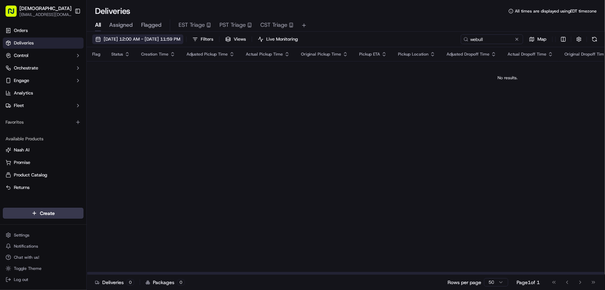
click at [169, 37] on span "[DATE] 12:00 AM - [DATE] 11:59 PM" at bounding box center [142, 39] width 77 height 6
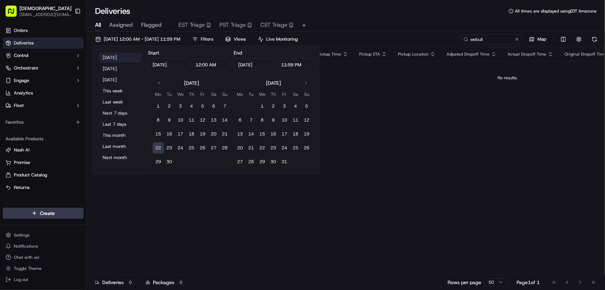
click at [123, 53] on button "[DATE]" at bounding box center [121, 58] width 42 height 10
click at [122, 53] on button "[DATE]" at bounding box center [121, 58] width 42 height 10
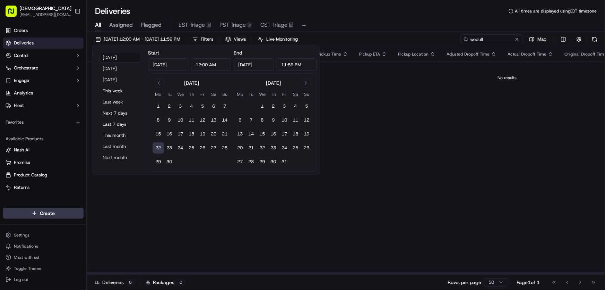
click at [461, 123] on div "Flag Status Creation Time Adjusted Pickup Time Actual Pickup Time Original Pick…" at bounding box center [508, 160] width 842 height 227
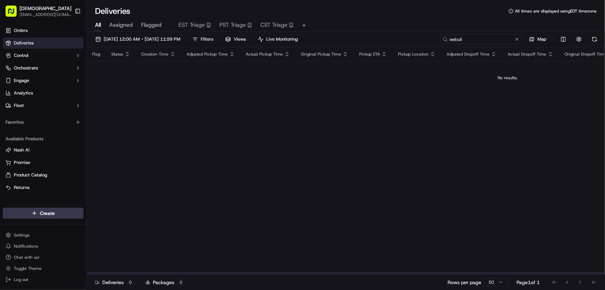
drag, startPoint x: 492, startPoint y: 38, endPoint x: 423, endPoint y: 47, distance: 69.7
click at [423, 47] on div "09/22/2025 12:00 AM - 09/22/2025 11:59 PM Filters Views Live Monitoring webull …" at bounding box center [346, 161] width 518 height 259
click at [498, 37] on input "webull" at bounding box center [481, 39] width 83 height 10
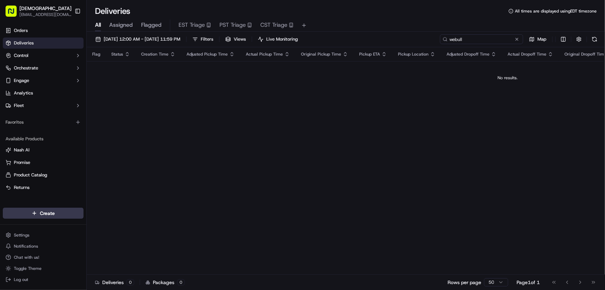
drag, startPoint x: 499, startPoint y: 41, endPoint x: 408, endPoint y: 42, distance: 91.6
click at [408, 42] on div "09/22/2025 12:00 AM - 09/22/2025 11:59 PM Filters Views Live Monitoring webull …" at bounding box center [346, 40] width 518 height 13
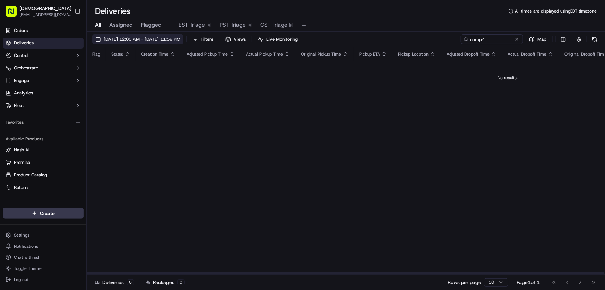
click at [142, 37] on span "[DATE] 12:00 AM - [DATE] 11:59 PM" at bounding box center [142, 39] width 77 height 6
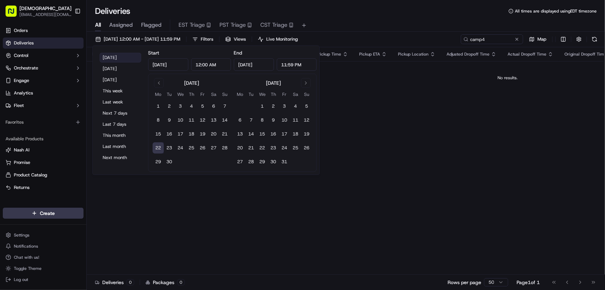
click at [116, 57] on button "[DATE]" at bounding box center [121, 58] width 42 height 10
click at [397, 14] on div "Deliveries All times are displayed using EDT timezone" at bounding box center [346, 11] width 518 height 11
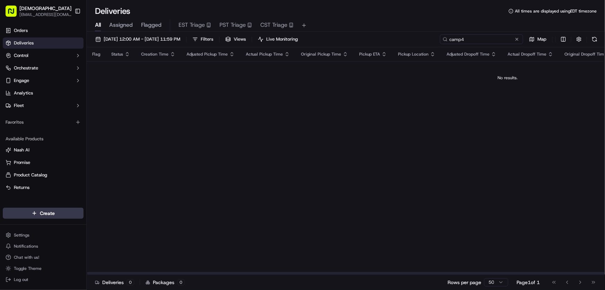
drag, startPoint x: 491, startPoint y: 38, endPoint x: 456, endPoint y: 39, distance: 34.4
click at [457, 39] on input "camp4" at bounding box center [481, 39] width 83 height 10
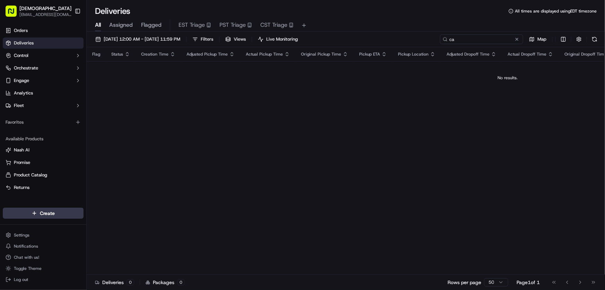
type input "c"
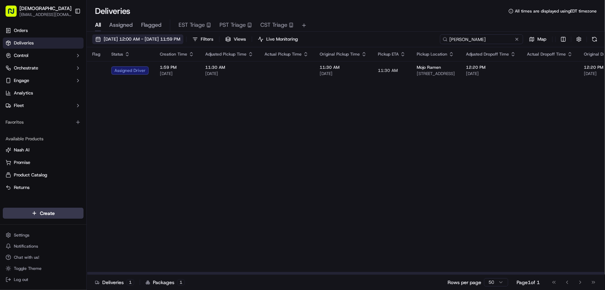
type input "simpson thacher"
click at [135, 40] on span "[DATE] 12:00 AM - [DATE] 11:59 PM" at bounding box center [142, 39] width 77 height 6
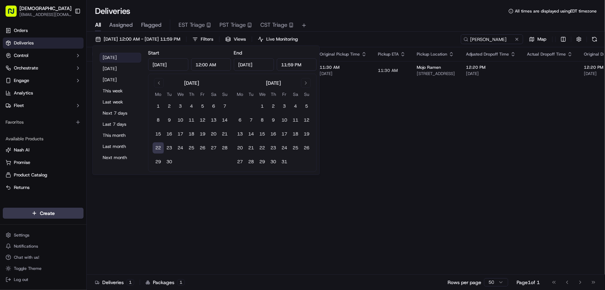
click at [121, 58] on button "[DATE]" at bounding box center [121, 58] width 42 height 10
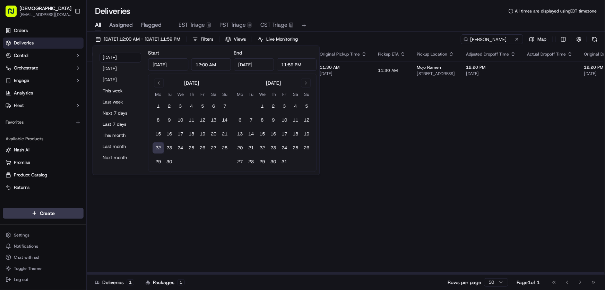
click at [384, 130] on div "Flag Status Creation Time Adjusted Pickup Time Actual Pickup Time Original Pick…" at bounding box center [525, 160] width 876 height 227
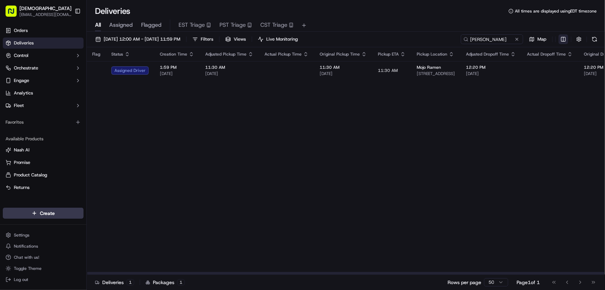
click at [563, 42] on html "Sharebite rtrinos@sharebite.com Toggle Sidebar Orders Deliveries Control Orches…" at bounding box center [302, 145] width 605 height 290
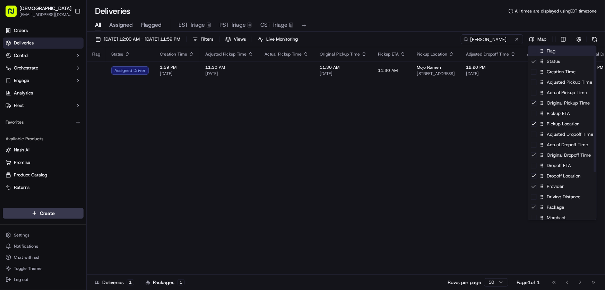
click at [550, 52] on div "Flag" at bounding box center [563, 51] width 68 height 10
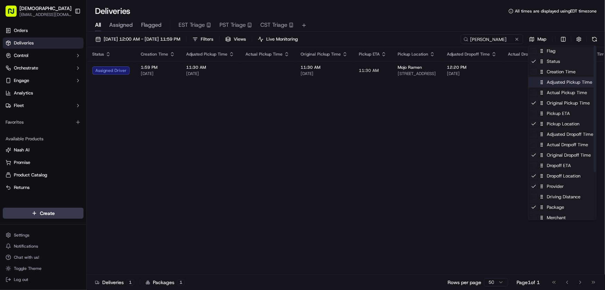
click at [545, 77] on div "Adjusted Pickup Time" at bounding box center [563, 82] width 68 height 10
click at [546, 73] on div "Creation Time" at bounding box center [563, 72] width 68 height 10
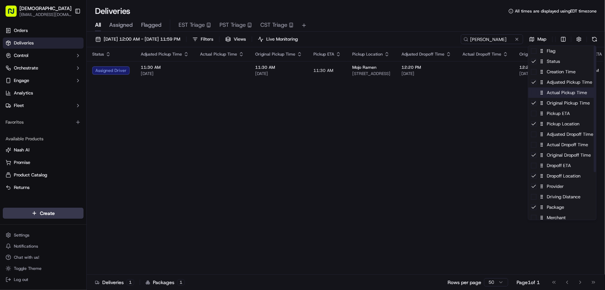
click at [551, 94] on div "Actual Pickup Time" at bounding box center [563, 92] width 68 height 10
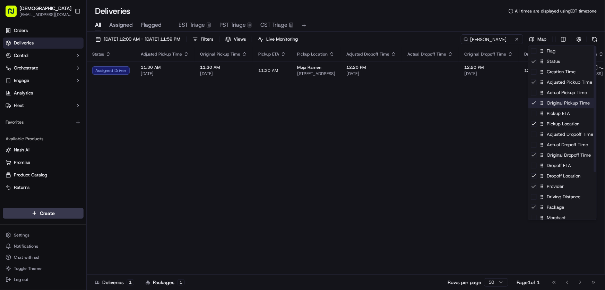
click at [548, 102] on div "Original Pickup Time" at bounding box center [563, 103] width 68 height 10
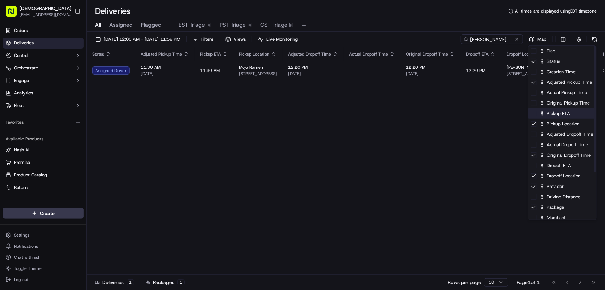
click at [546, 114] on div "Pickup ETA" at bounding box center [563, 113] width 68 height 10
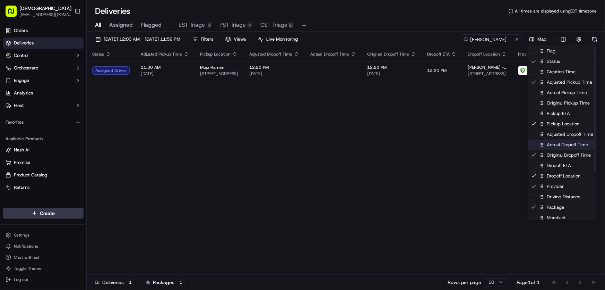
click at [550, 147] on div "Actual Dropoff Time" at bounding box center [563, 144] width 68 height 10
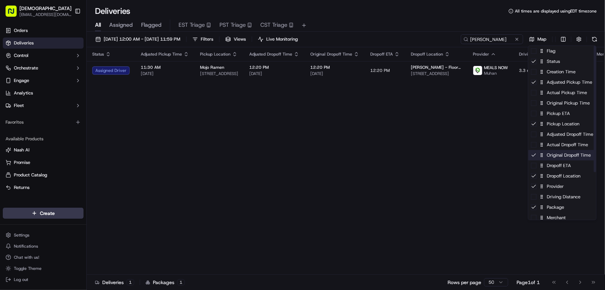
click at [547, 157] on div "Original Dropoff Time" at bounding box center [563, 155] width 68 height 10
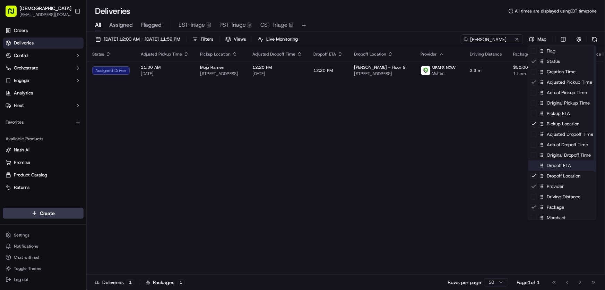
click at [548, 166] on div "Dropoff ETA" at bounding box center [563, 165] width 68 height 10
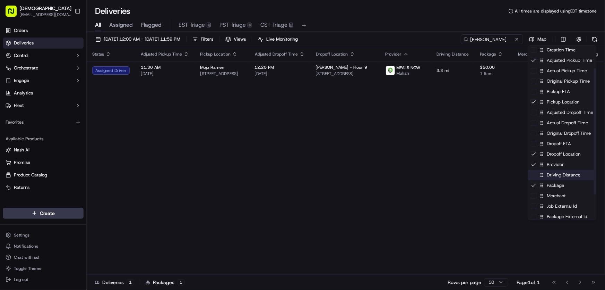
scroll to position [31, 0]
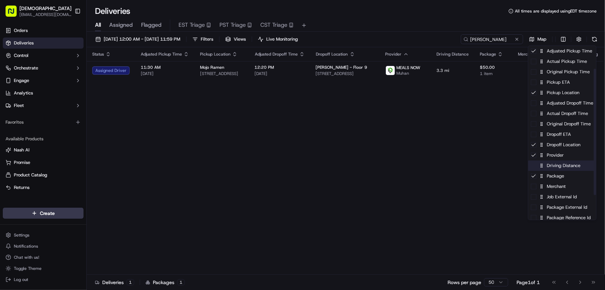
click at [562, 165] on div "Driving Distance" at bounding box center [563, 165] width 68 height 10
click at [562, 164] on div "Driving Distance" at bounding box center [563, 165] width 68 height 10
click at [557, 188] on div "Merchant" at bounding box center [563, 186] width 68 height 10
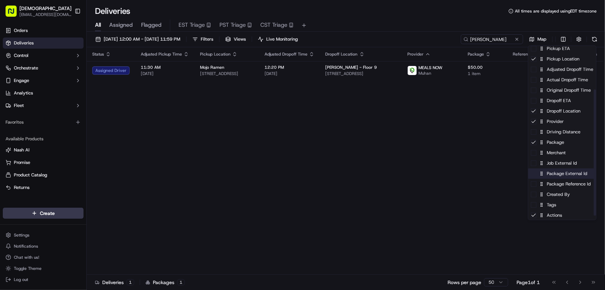
scroll to position [66, 0]
click at [555, 184] on div "Package Reference Id" at bounding box center [563, 183] width 68 height 10
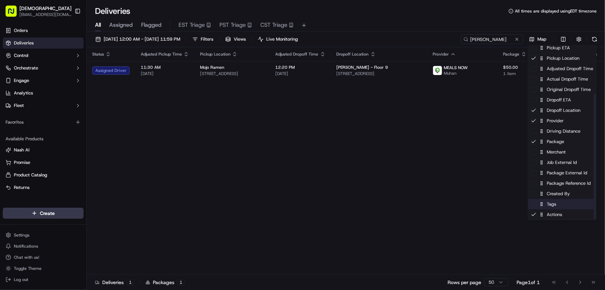
click at [551, 205] on div "Tags" at bounding box center [563, 204] width 68 height 10
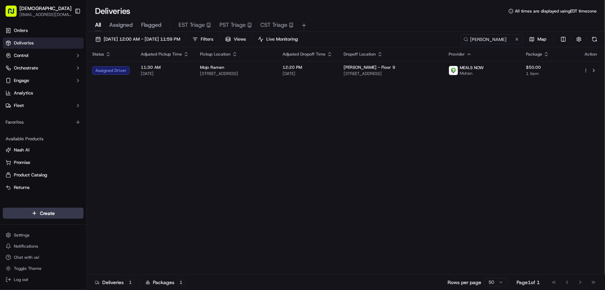
click at [444, 163] on html "Sharebite rtrinos@sharebite.com Toggle Sidebar Orders Deliveries Control Orches…" at bounding box center [302, 145] width 605 height 290
click at [139, 40] on span "09/22/2025 12:00 AM - 09/22/2025 11:59 PM" at bounding box center [142, 39] width 77 height 6
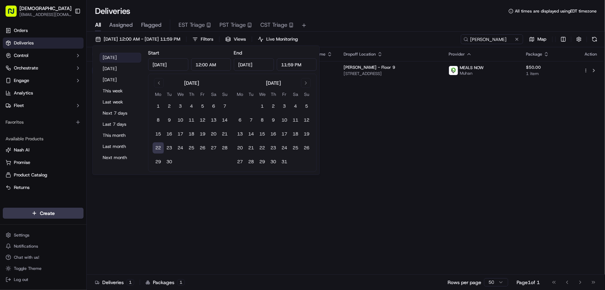
click at [114, 56] on button "Today" at bounding box center [121, 58] width 42 height 10
click at [420, 142] on div "Status Adjusted Pickup Time Pickup Location Adjusted Dropoff Time Dropoff Locat…" at bounding box center [345, 160] width 517 height 227
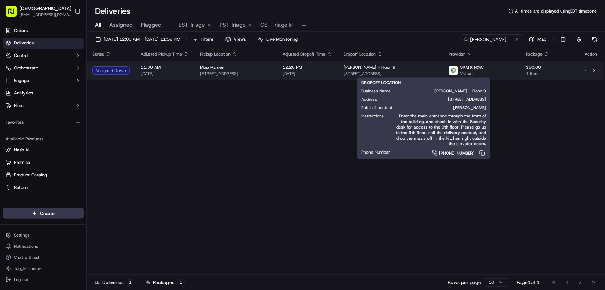
drag, startPoint x: 455, startPoint y: 72, endPoint x: 370, endPoint y: 74, distance: 84.6
click at [370, 74] on td "Simpson Thacher - Floor 9 855 Boylston St, Boston, MA 02116, USA" at bounding box center [390, 70] width 105 height 19
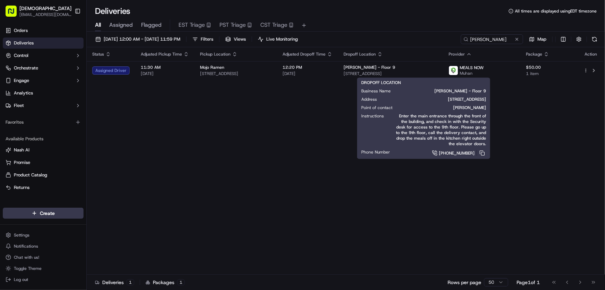
copy span "855 Boylston St, Boston, MA 02116, USA"
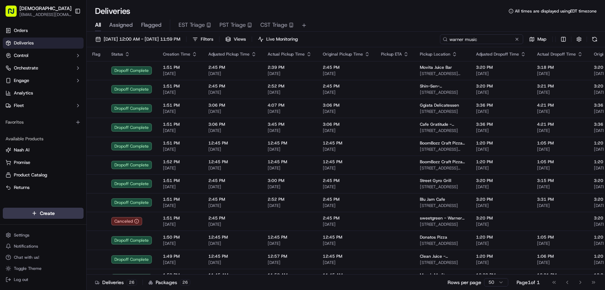
click at [480, 41] on input "warner music" at bounding box center [481, 39] width 83 height 10
drag, startPoint x: 496, startPoint y: 38, endPoint x: 424, endPoint y: 38, distance: 72.1
click at [425, 38] on div "[DATE] 12:00 AM - [DATE] 11:59 PM Filters Views Live Monitoring warner music Map" at bounding box center [346, 40] width 518 height 13
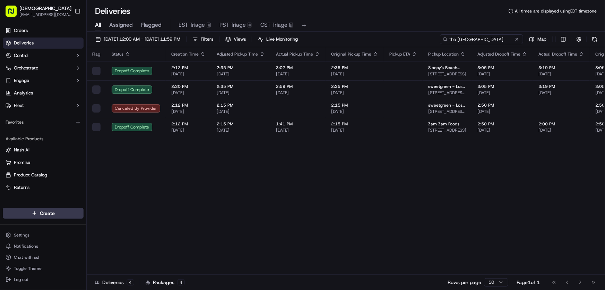
type input "the [GEOGRAPHIC_DATA]"
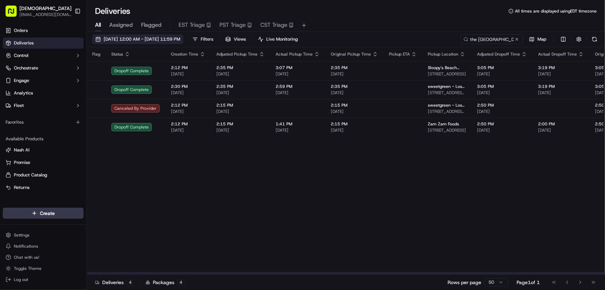
click at [180, 36] on span "[DATE] 12:00 AM - [DATE] 11:59 PM" at bounding box center [142, 39] width 77 height 6
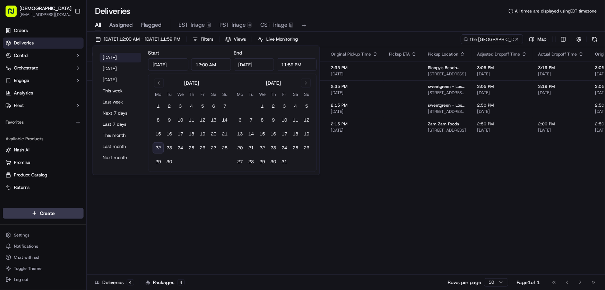
click at [107, 58] on button "[DATE]" at bounding box center [121, 58] width 42 height 10
type input "[DATE]"
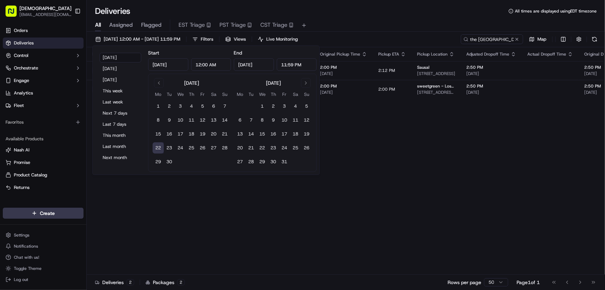
click at [385, 22] on div "All Assigned Flagged EST Triage PST Triage CST Triage" at bounding box center [346, 25] width 518 height 12
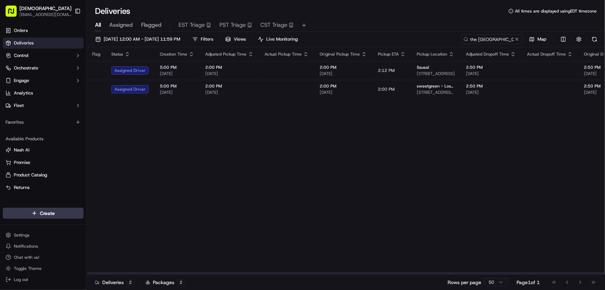
drag, startPoint x: 275, startPoint y: 269, endPoint x: 301, endPoint y: 271, distance: 25.4
click at [301, 271] on div "Flag Status Creation Time Adjusted Pickup Time Actual Pickup Time Original Pick…" at bounding box center [346, 160] width 518 height 227
drag, startPoint x: 292, startPoint y: 275, endPoint x: 367, endPoint y: 275, distance: 74.9
click at [367, 275] on div "Deliveries 2 Packages 2 Rows per page 50 Page 1 of 1 Go to first page Go to pre…" at bounding box center [346, 282] width 518 height 16
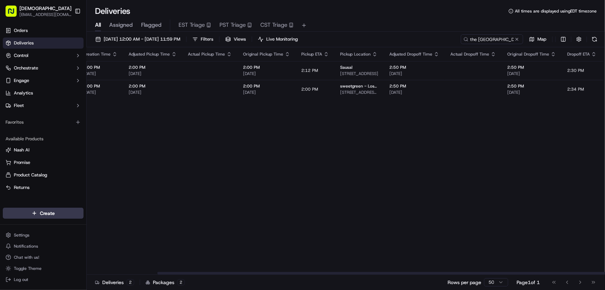
scroll to position [0, 128]
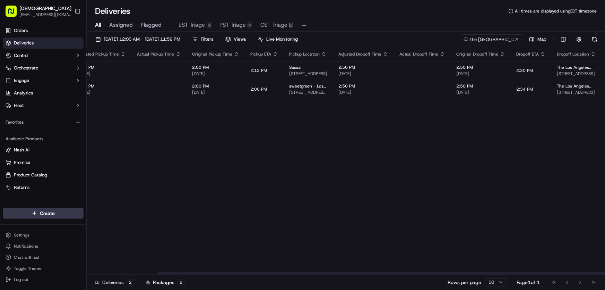
drag, startPoint x: 370, startPoint y: 273, endPoint x: 445, endPoint y: 270, distance: 75.3
click at [445, 272] on div at bounding box center [416, 273] width 518 height 2
click at [431, 194] on div "Flag Status Creation Time Adjusted Pickup Time Actual Pickup Time Original Pick…" at bounding box center [421, 160] width 925 height 227
drag, startPoint x: 487, startPoint y: 39, endPoint x: 411, endPoint y: 39, distance: 76.0
click at [411, 39] on div "[DATE] 12:00 AM - [DATE] 11:59 PM Filters Views Live Monitoring the [GEOGRAPHIC…" at bounding box center [346, 40] width 518 height 13
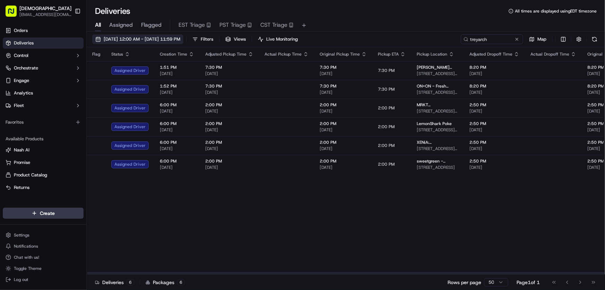
click at [136, 34] on button "[DATE] 12:00 AM - [DATE] 11:59 PM" at bounding box center [137, 39] width 91 height 10
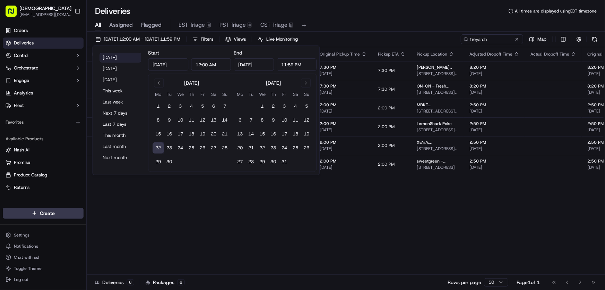
click at [118, 55] on button "[DATE]" at bounding box center [121, 58] width 42 height 10
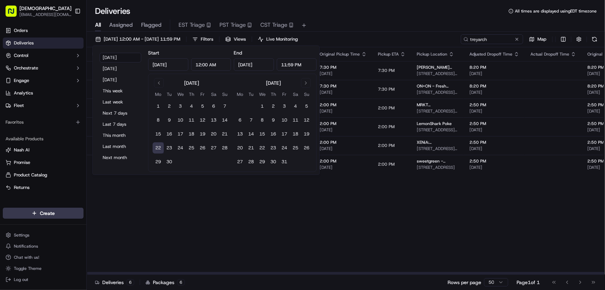
click at [261, 255] on div "Flag Status Creation Time Adjusted Pickup Time Actual Pickup Time Original Pick…" at bounding box center [555, 160] width 936 height 227
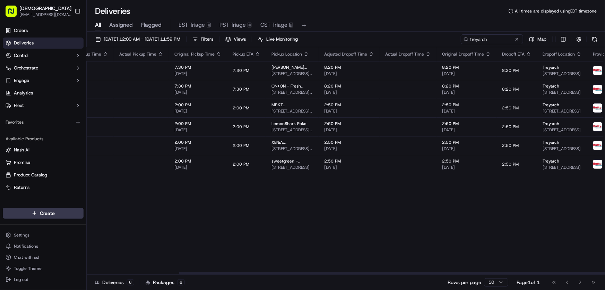
scroll to position [0, 184]
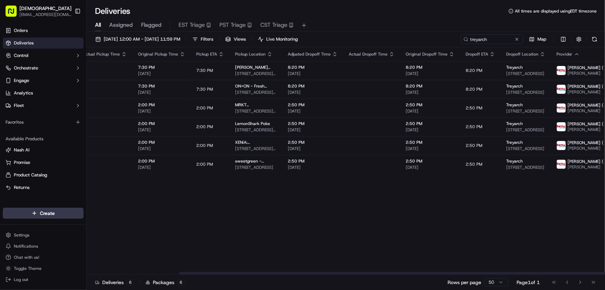
drag, startPoint x: 253, startPoint y: 272, endPoint x: 362, endPoint y: 270, distance: 109.3
click at [362, 272] on div at bounding box center [438, 273] width 518 height 2
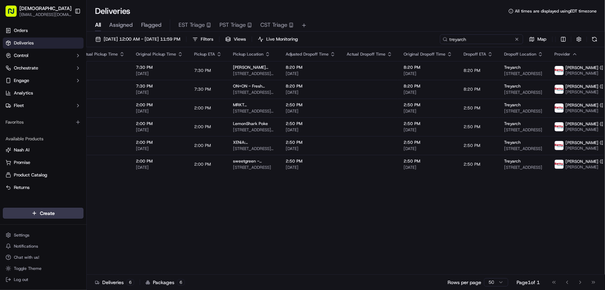
drag, startPoint x: 494, startPoint y: 35, endPoint x: 425, endPoint y: 36, distance: 69.0
click at [425, 36] on div "[DATE] 12:00 AM - [DATE] 11:59 PM Filters Views Live Monitoring treyarch Map" at bounding box center [346, 40] width 518 height 13
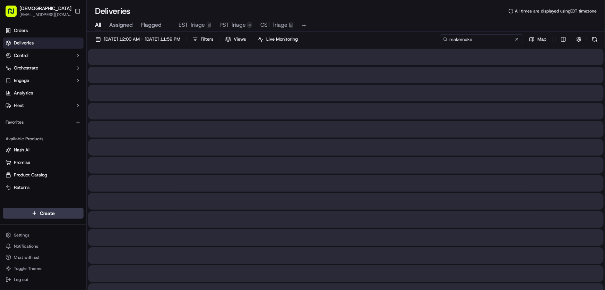
type input "makemake"
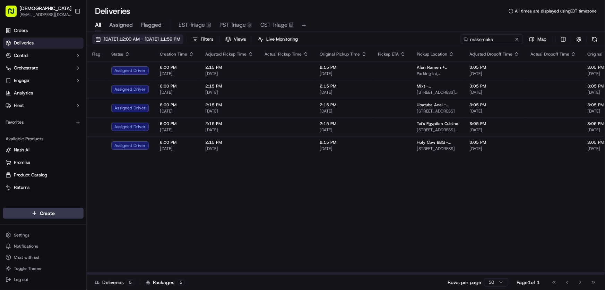
click at [146, 40] on span "[DATE] 12:00 AM - [DATE] 11:59 PM" at bounding box center [142, 39] width 77 height 6
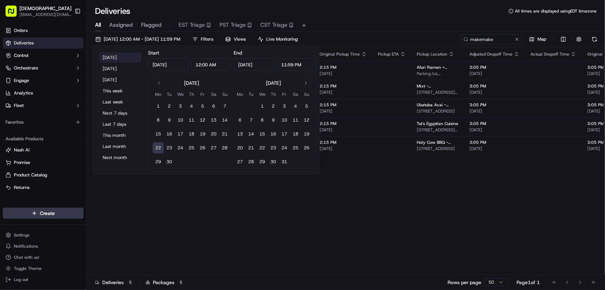
drag, startPoint x: 120, startPoint y: 57, endPoint x: 120, endPoint y: 62, distance: 4.5
click at [120, 57] on button "[DATE]" at bounding box center [121, 58] width 42 height 10
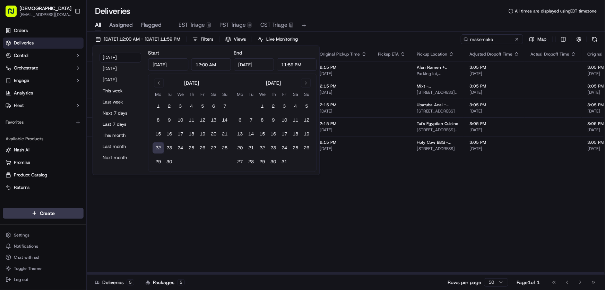
click at [312, 256] on div "Flag Status Creation Time Adjusted Pickup Time Actual Pickup Time Original Pick…" at bounding box center [532, 160] width 891 height 227
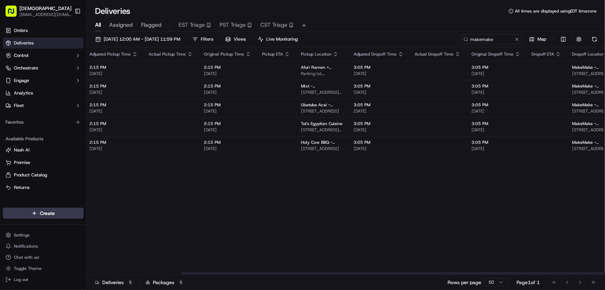
scroll to position [0, 181]
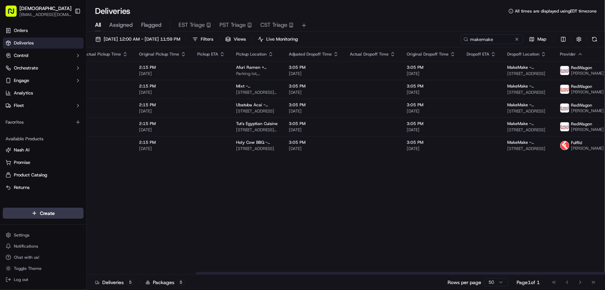
drag, startPoint x: 299, startPoint y: 272, endPoint x: 408, endPoint y: 272, distance: 108.9
click at [408, 272] on div at bounding box center [455, 273] width 518 height 2
